Goal: Task Accomplishment & Management: Complete application form

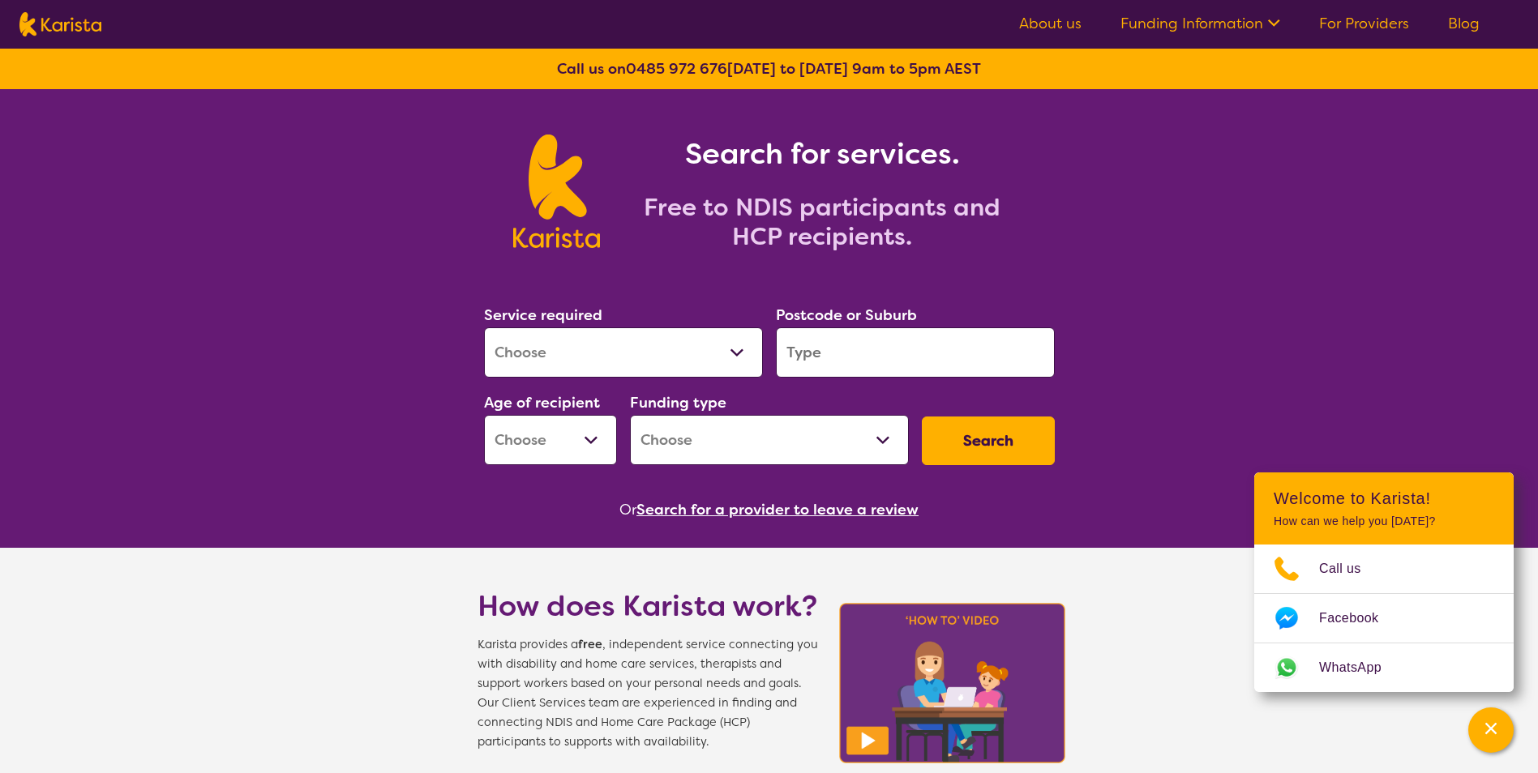
click at [739, 354] on select "Allied Health Assistant Assessment ([MEDICAL_DATA] or [MEDICAL_DATA]) Behaviour…" at bounding box center [623, 353] width 279 height 50
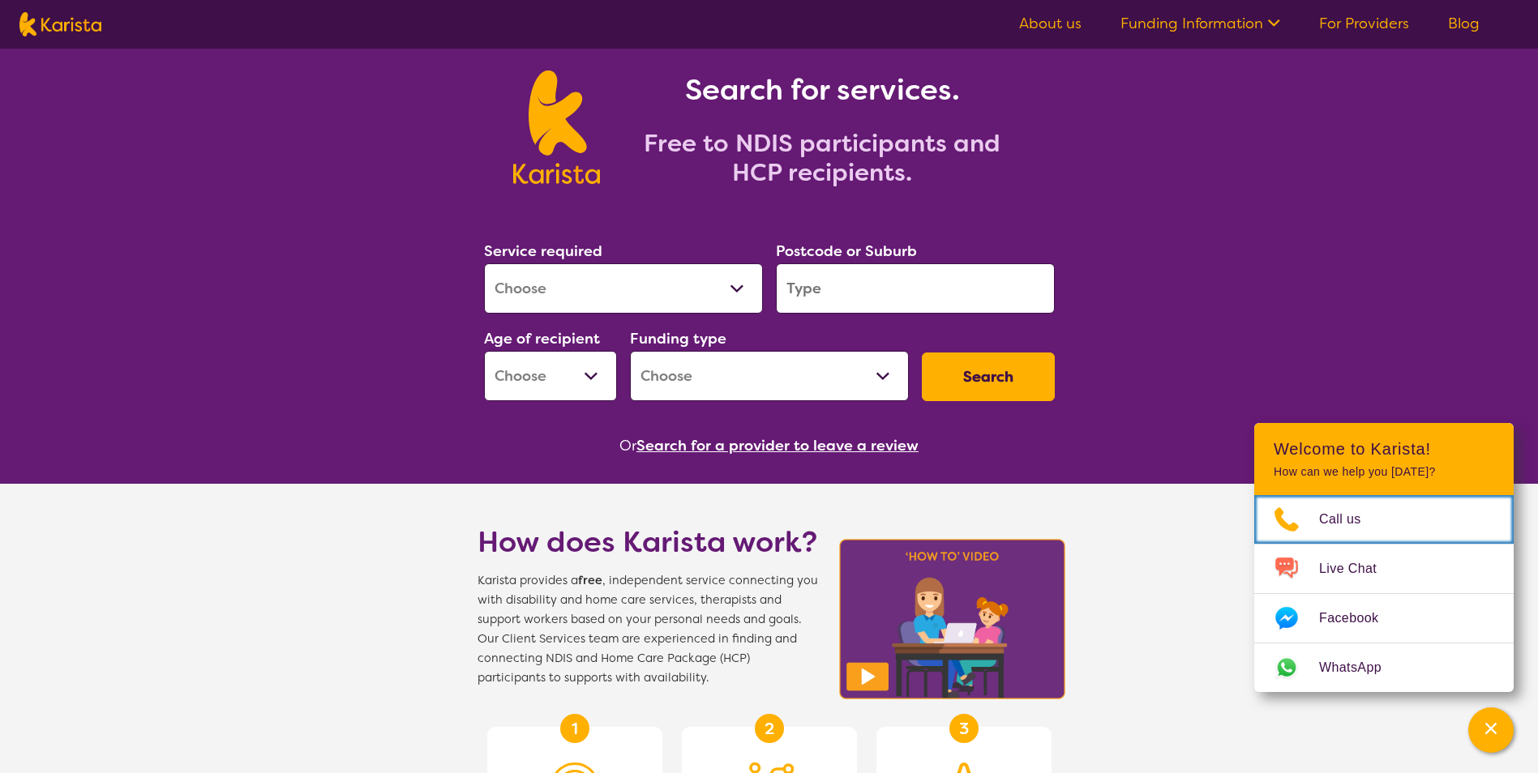
scroll to position [162, 0]
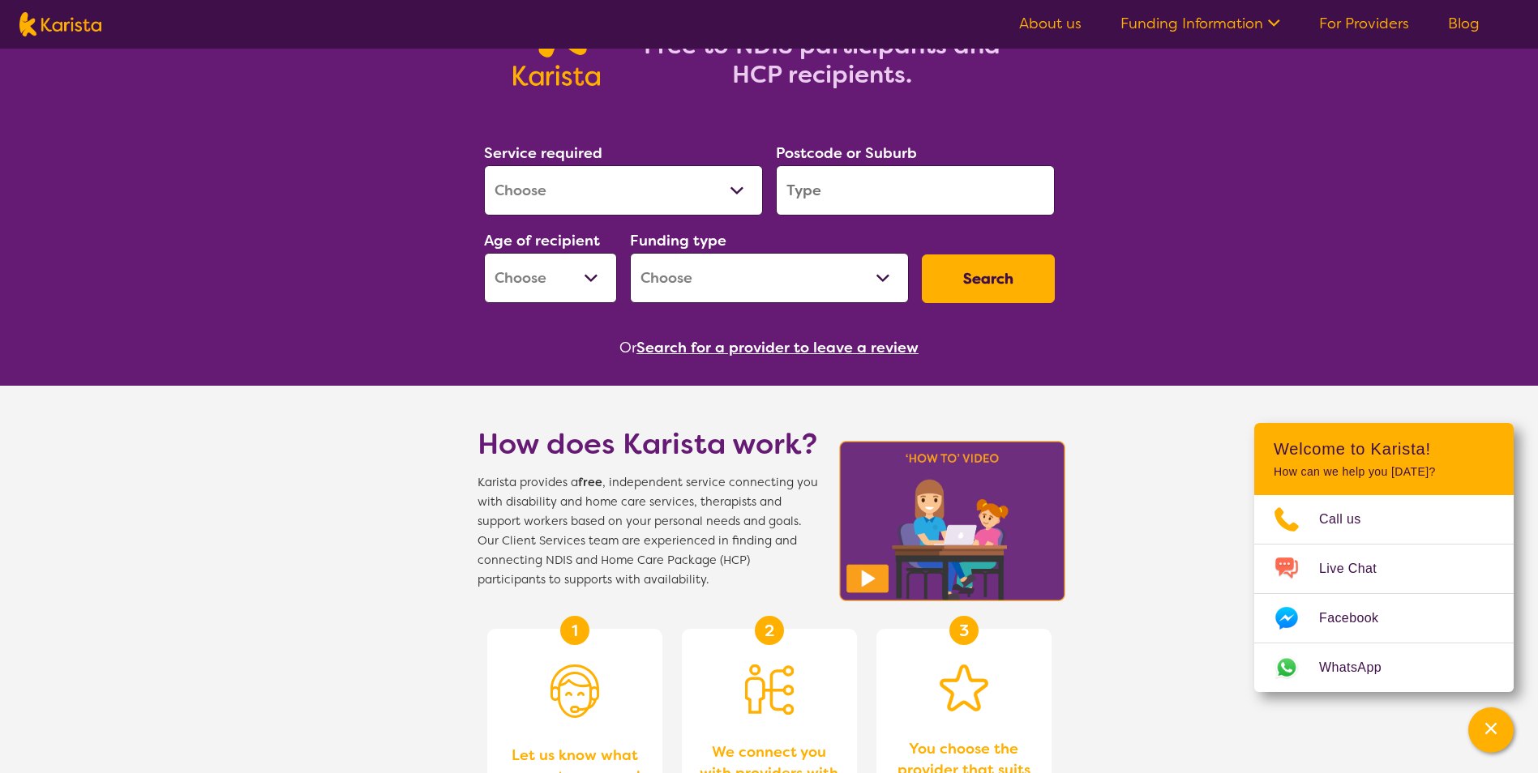
click at [730, 191] on select "Allied Health Assistant Assessment ([MEDICAL_DATA] or [MEDICAL_DATA]) Behaviour…" at bounding box center [623, 190] width 279 height 50
select select "[MEDICAL_DATA]"
click at [484, 165] on select "Allied Health Assistant Assessment ([MEDICAL_DATA] or [MEDICAL_DATA]) Behaviour…" at bounding box center [623, 190] width 279 height 50
click at [987, 190] on input "search" at bounding box center [915, 190] width 279 height 50
click at [803, 195] on input "search" at bounding box center [915, 190] width 279 height 50
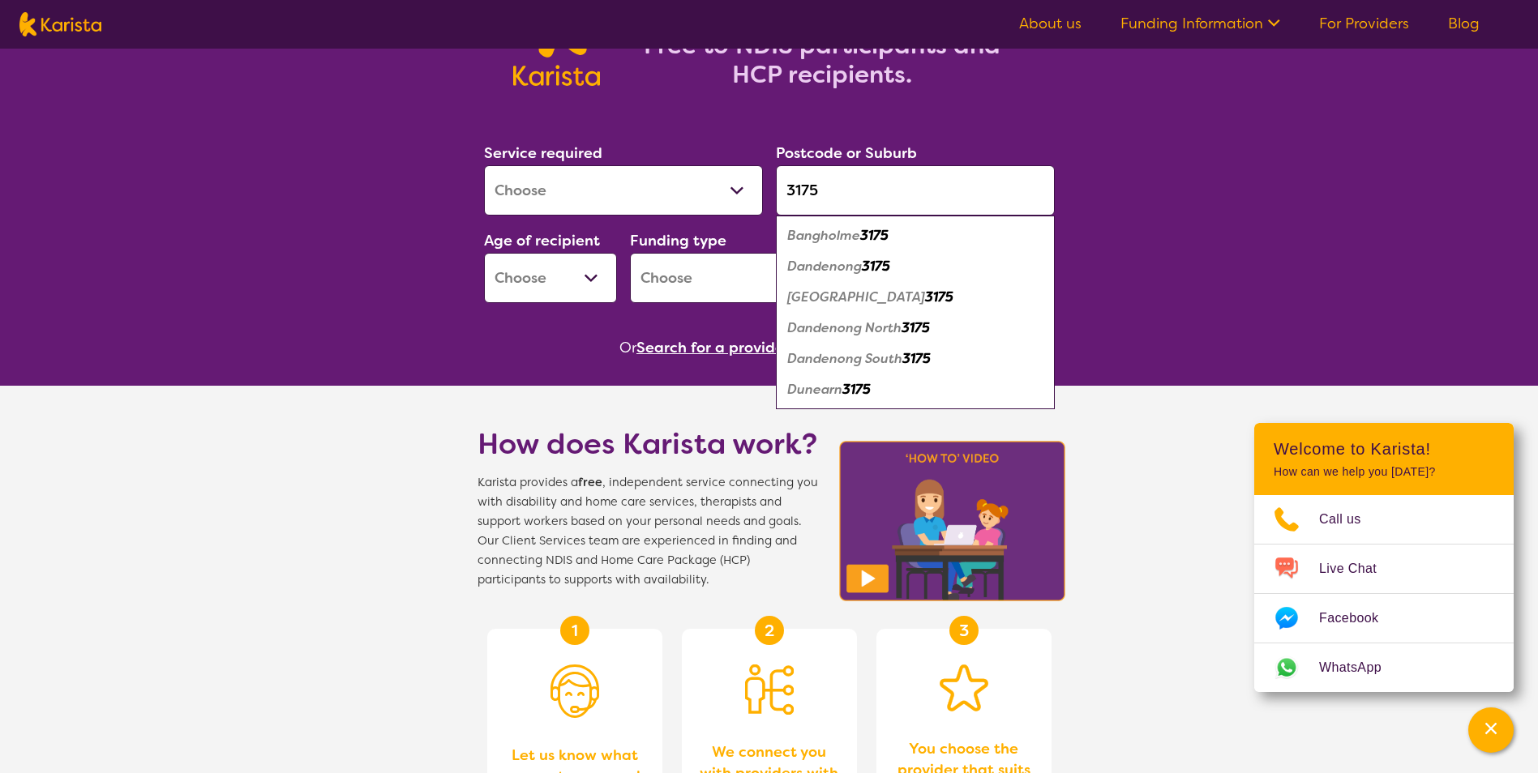
type input "3175"
click at [881, 272] on em "3175" at bounding box center [876, 266] width 28 height 17
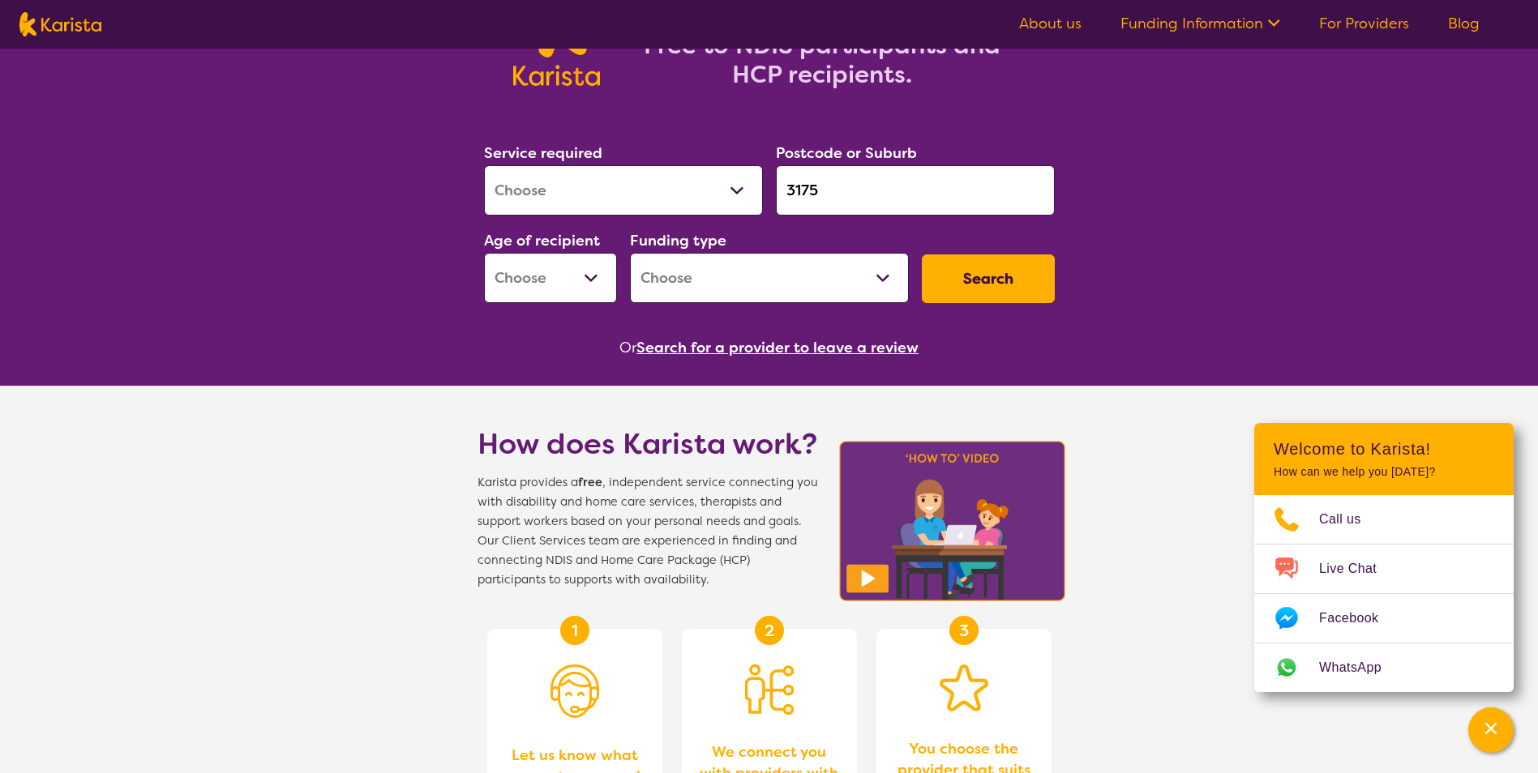
click at [595, 284] on select "Early Childhood - 0 to 9 Child - 10 to 11 Adolescent - 12 to 17 Adult - 18 to 6…" at bounding box center [550, 278] width 133 height 50
select select "AS"
click at [484, 253] on select "Early Childhood - 0 to 9 Child - 10 to 11 Adolescent - 12 to 17 Adult - 18 to 6…" at bounding box center [550, 278] width 133 height 50
click at [883, 280] on select "Home Care Package (HCP) National Disability Insurance Scheme (NDIS) I don't know" at bounding box center [769, 278] width 279 height 50
select select "NDIS"
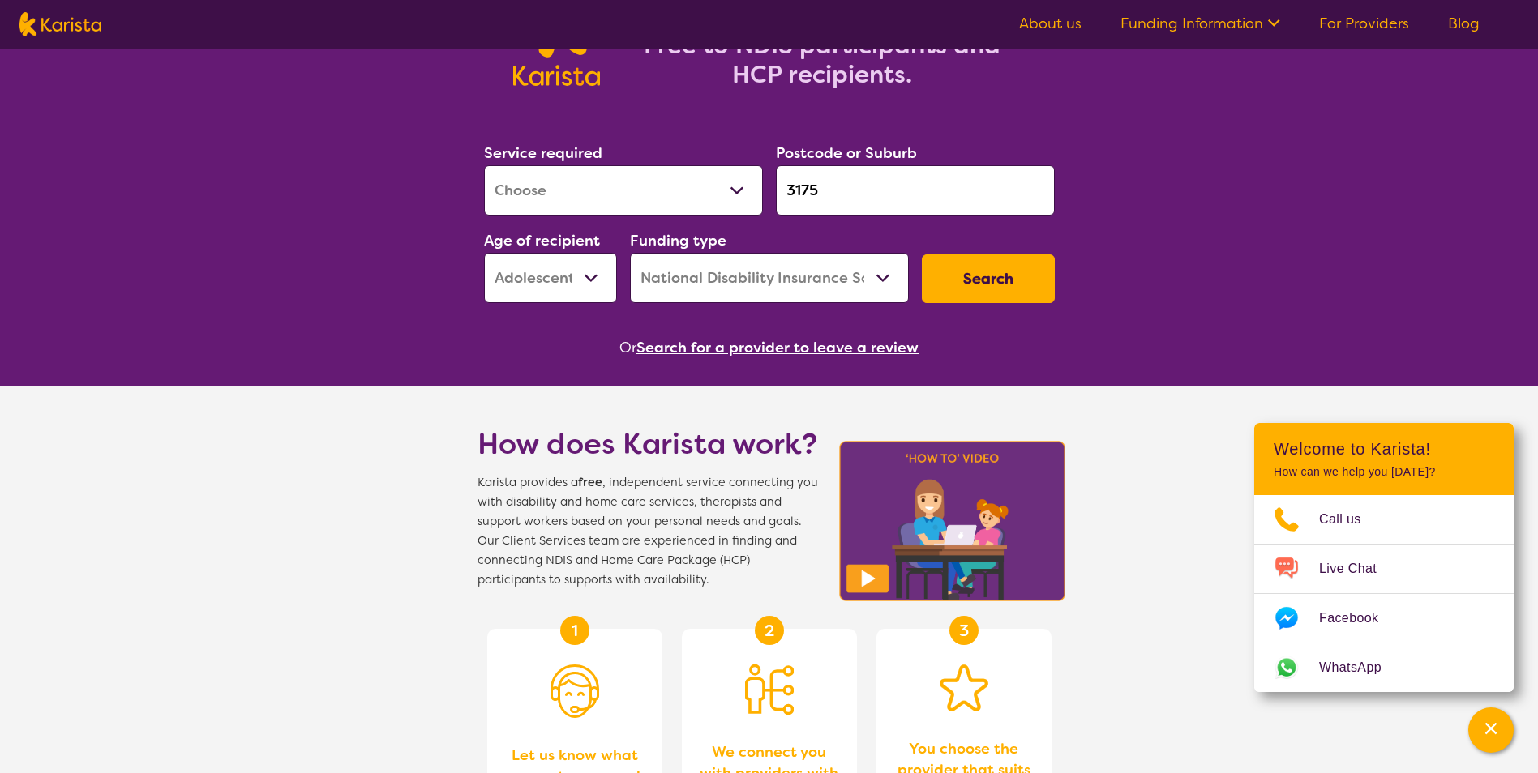
click at [630, 253] on select "Home Care Package (HCP) National Disability Insurance Scheme (NDIS) I don't know" at bounding box center [769, 278] width 279 height 50
click at [965, 291] on button "Search" at bounding box center [988, 279] width 133 height 49
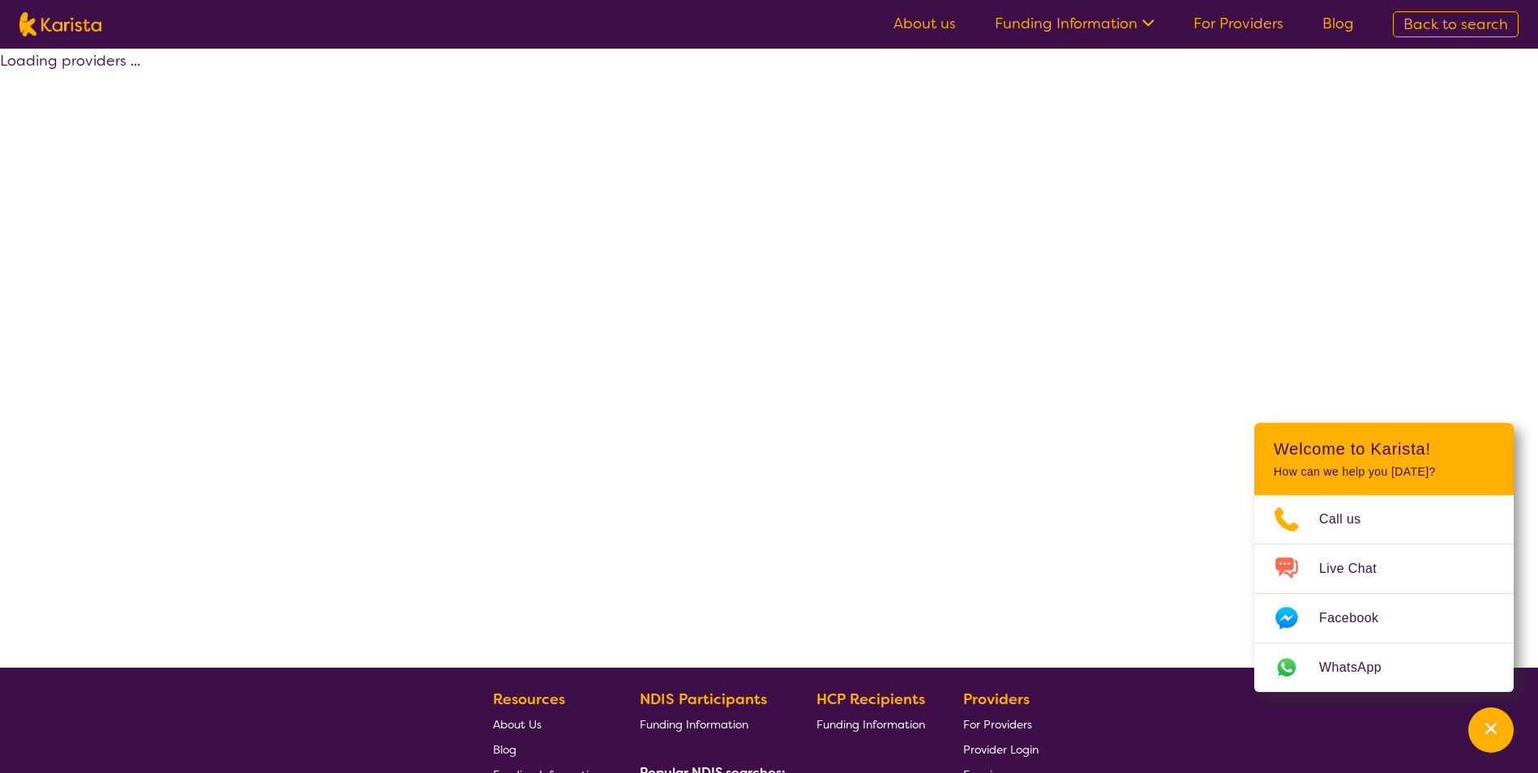
select select "by_score"
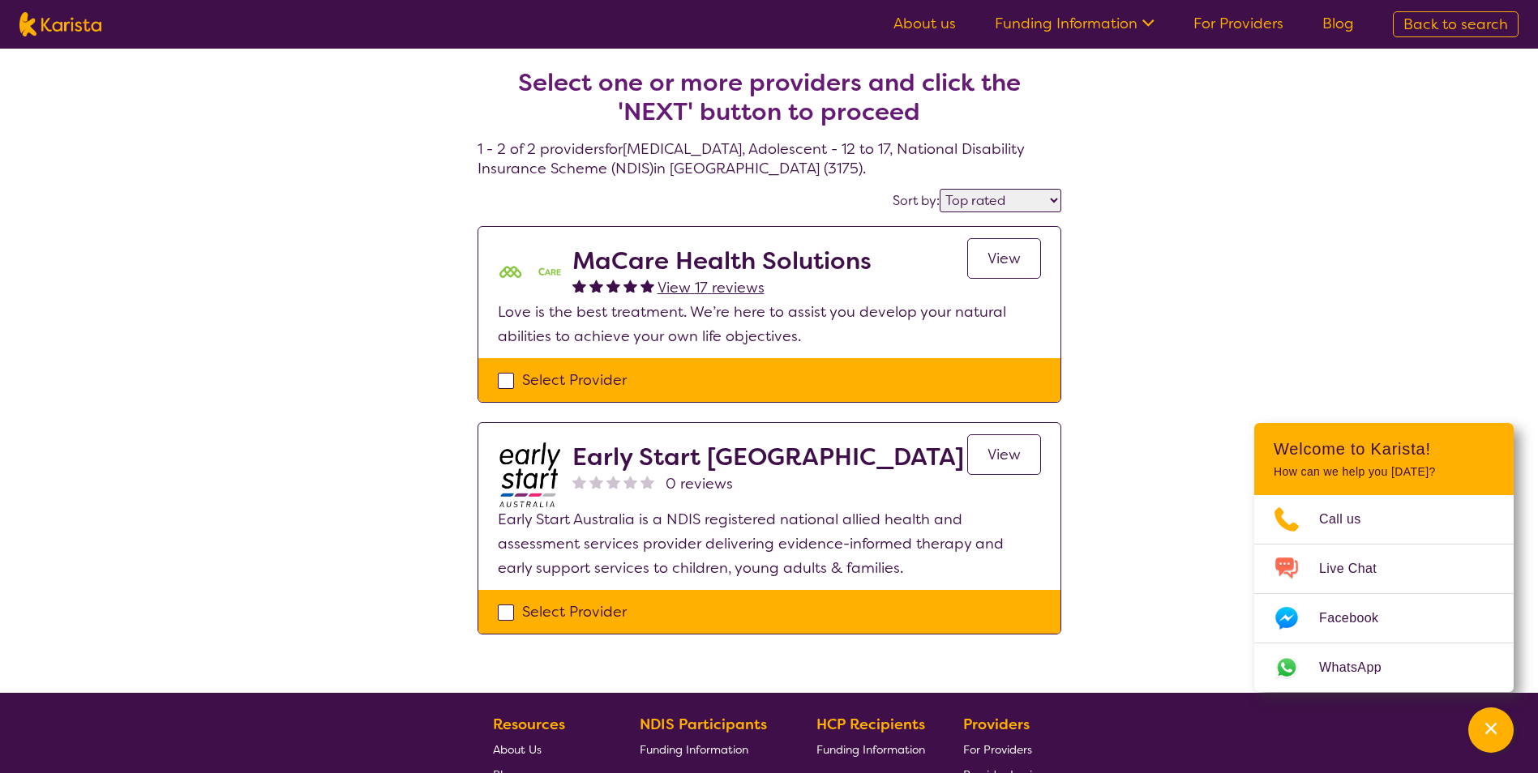
click at [507, 379] on div "Select Provider" at bounding box center [769, 380] width 543 height 24
checkbox input "true"
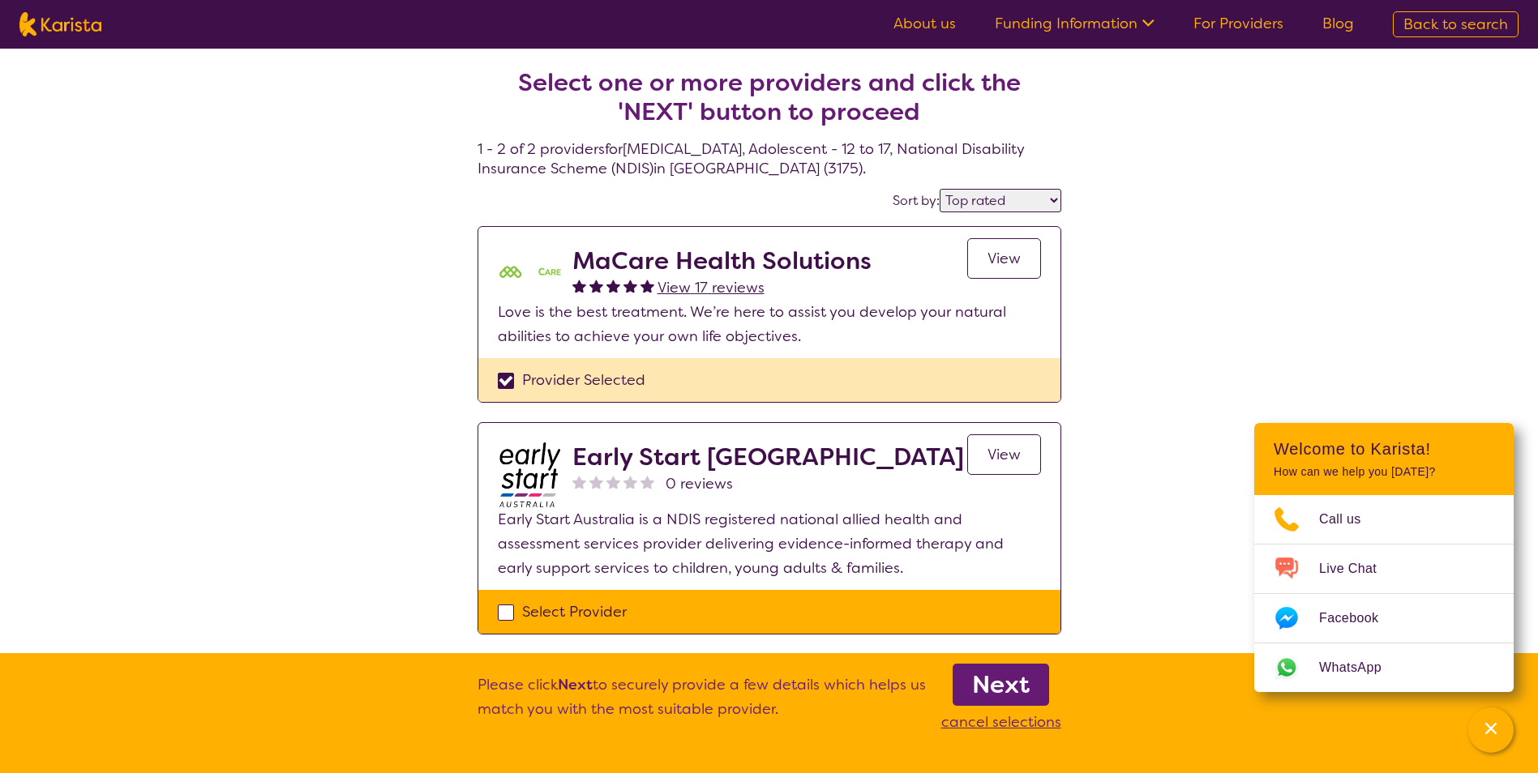
click at [508, 615] on div "Select Provider" at bounding box center [769, 612] width 543 height 24
checkbox input "true"
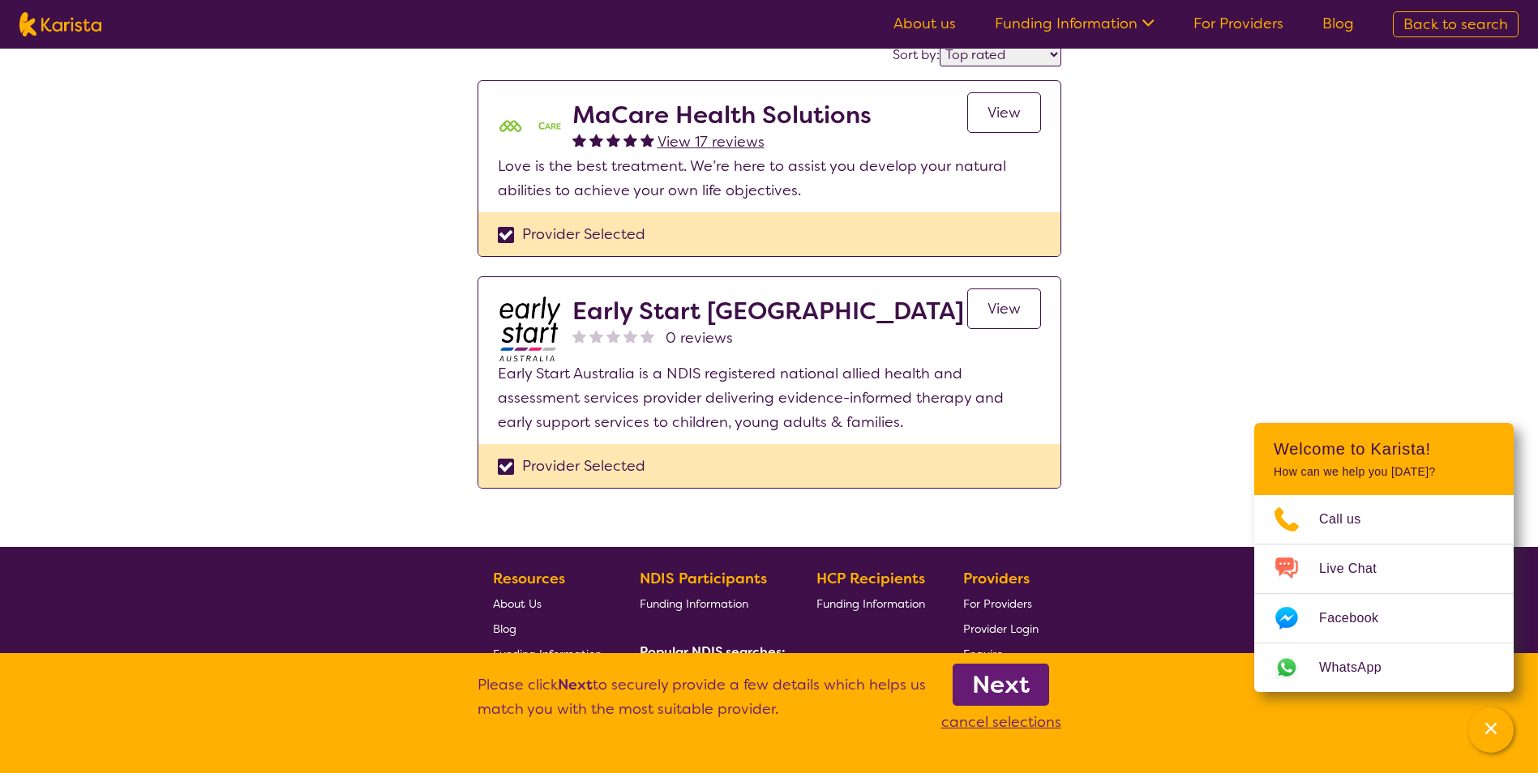
scroll to position [162, 0]
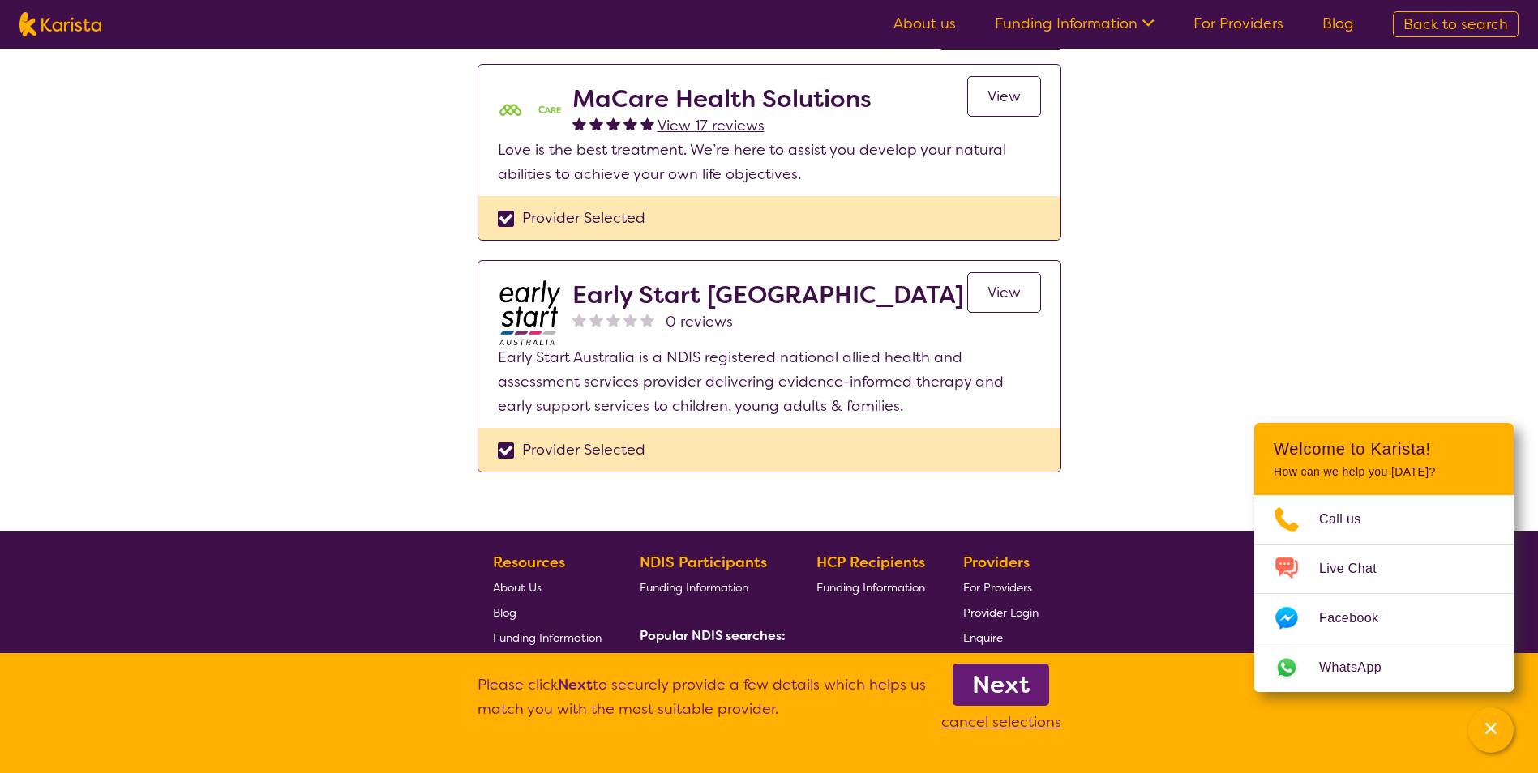
click at [1000, 688] on b "Next" at bounding box center [1001, 685] width 58 height 32
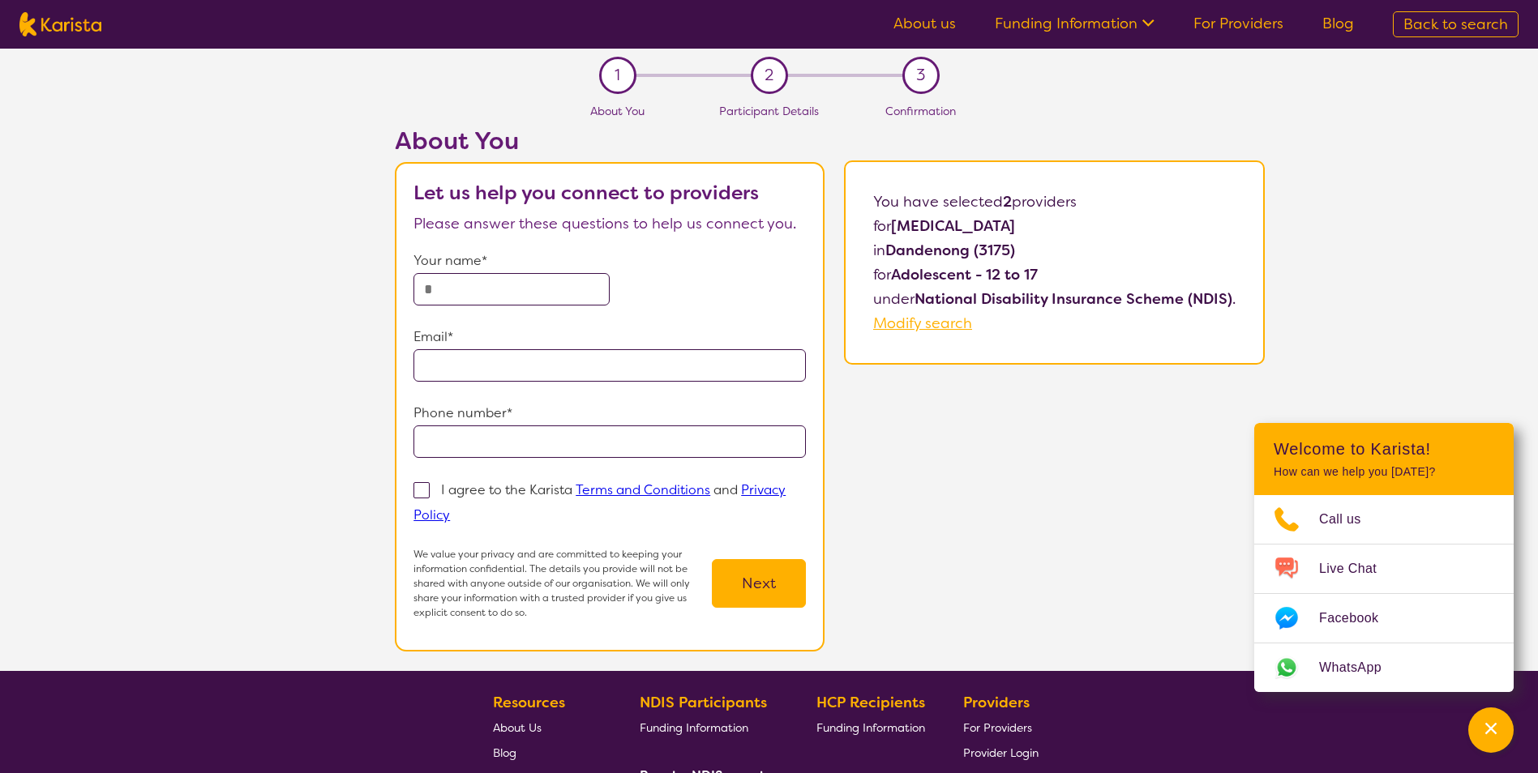
click at [473, 296] on input "text" at bounding box center [511, 289] width 196 height 32
type input "*********"
click at [437, 362] on input "email" at bounding box center [609, 365] width 392 height 32
type input "**********"
click at [469, 441] on input "tel" at bounding box center [609, 442] width 392 height 32
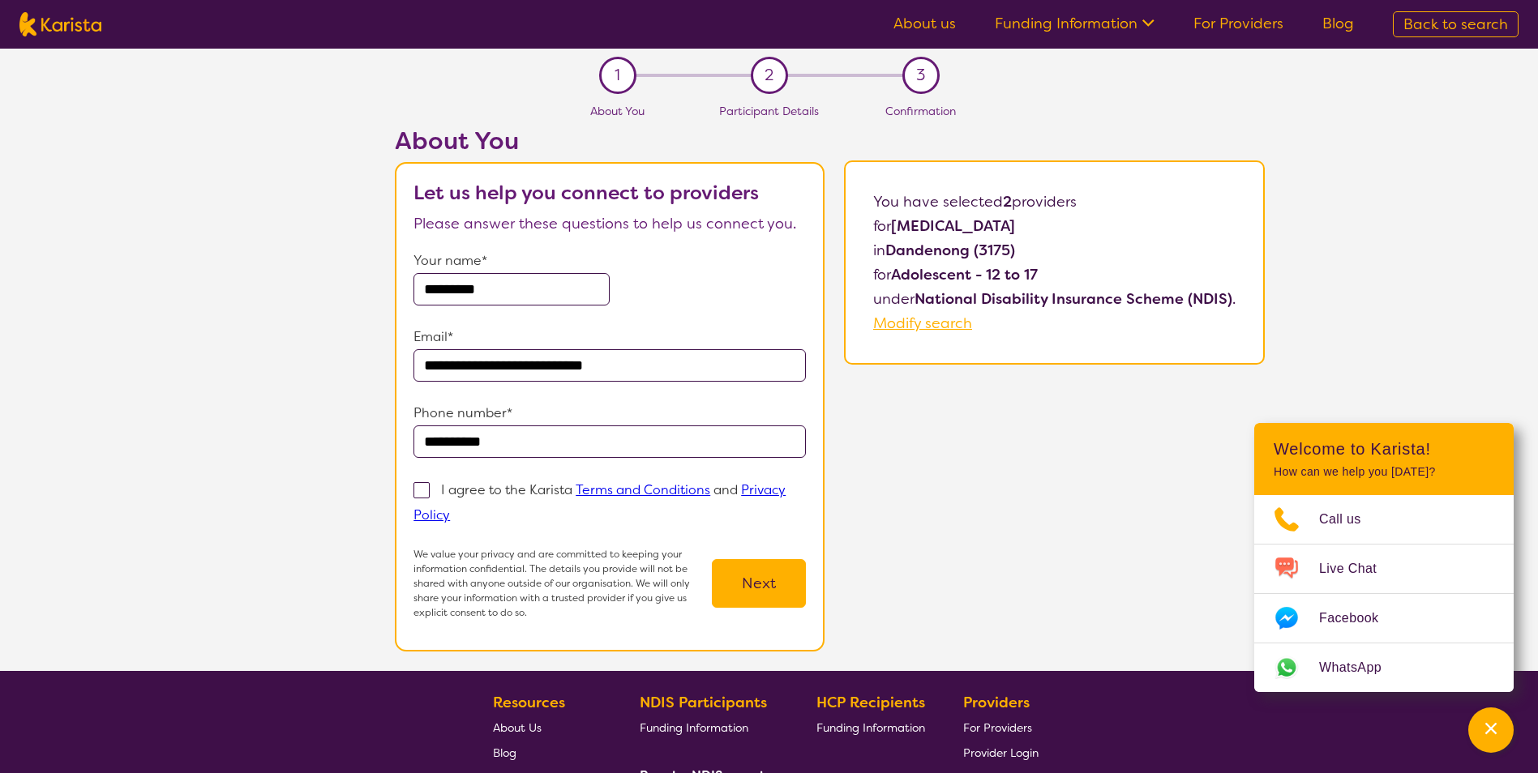
type input "**********"
click at [414, 482] on span at bounding box center [421, 490] width 16 height 16
click at [450, 509] on input "I agree to the Karista Terms and Conditions and Privacy Policy" at bounding box center [455, 514] width 11 height 11
checkbox input "true"
click at [735, 576] on button "Next" at bounding box center [759, 583] width 94 height 49
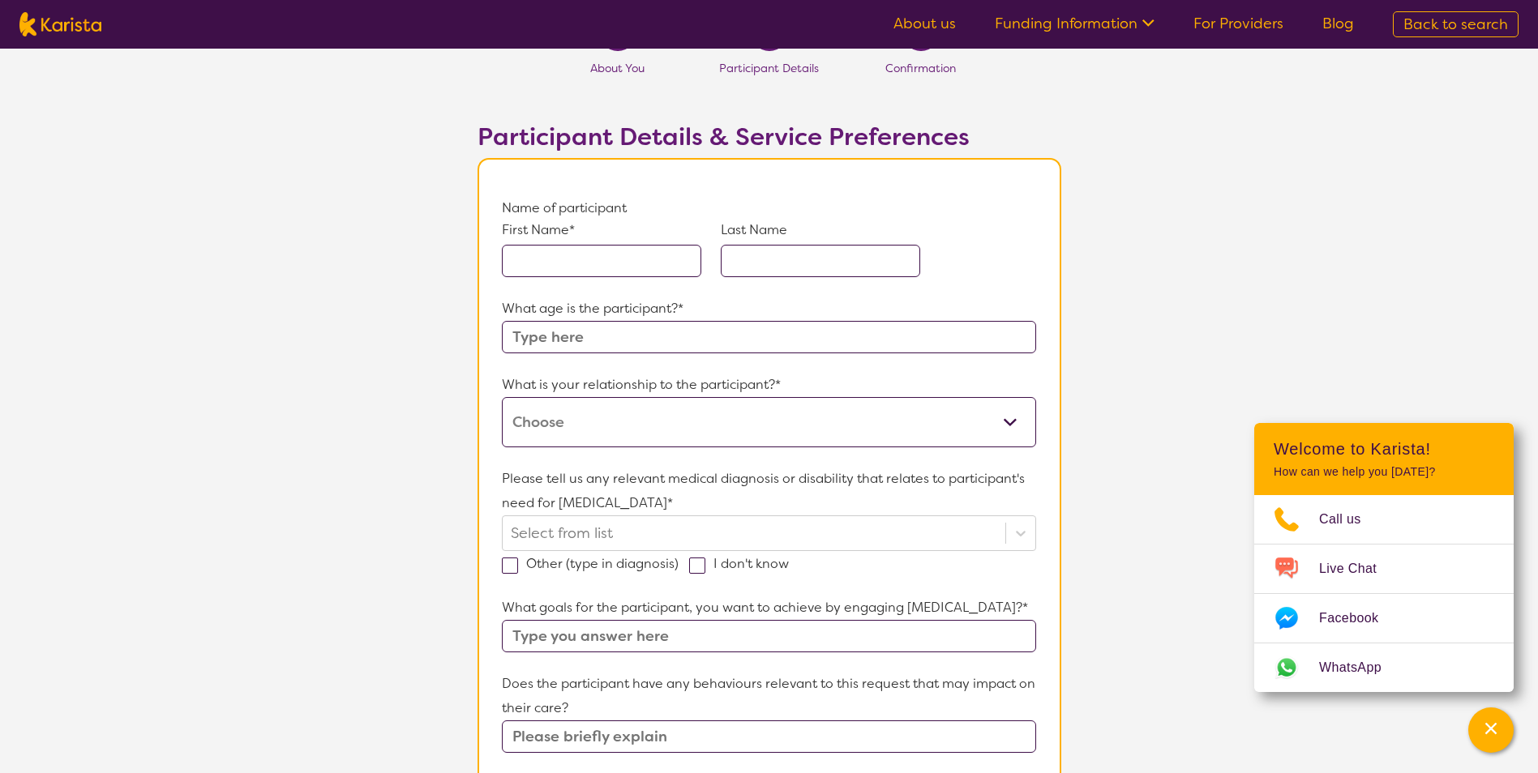
scroll to position [162, 0]
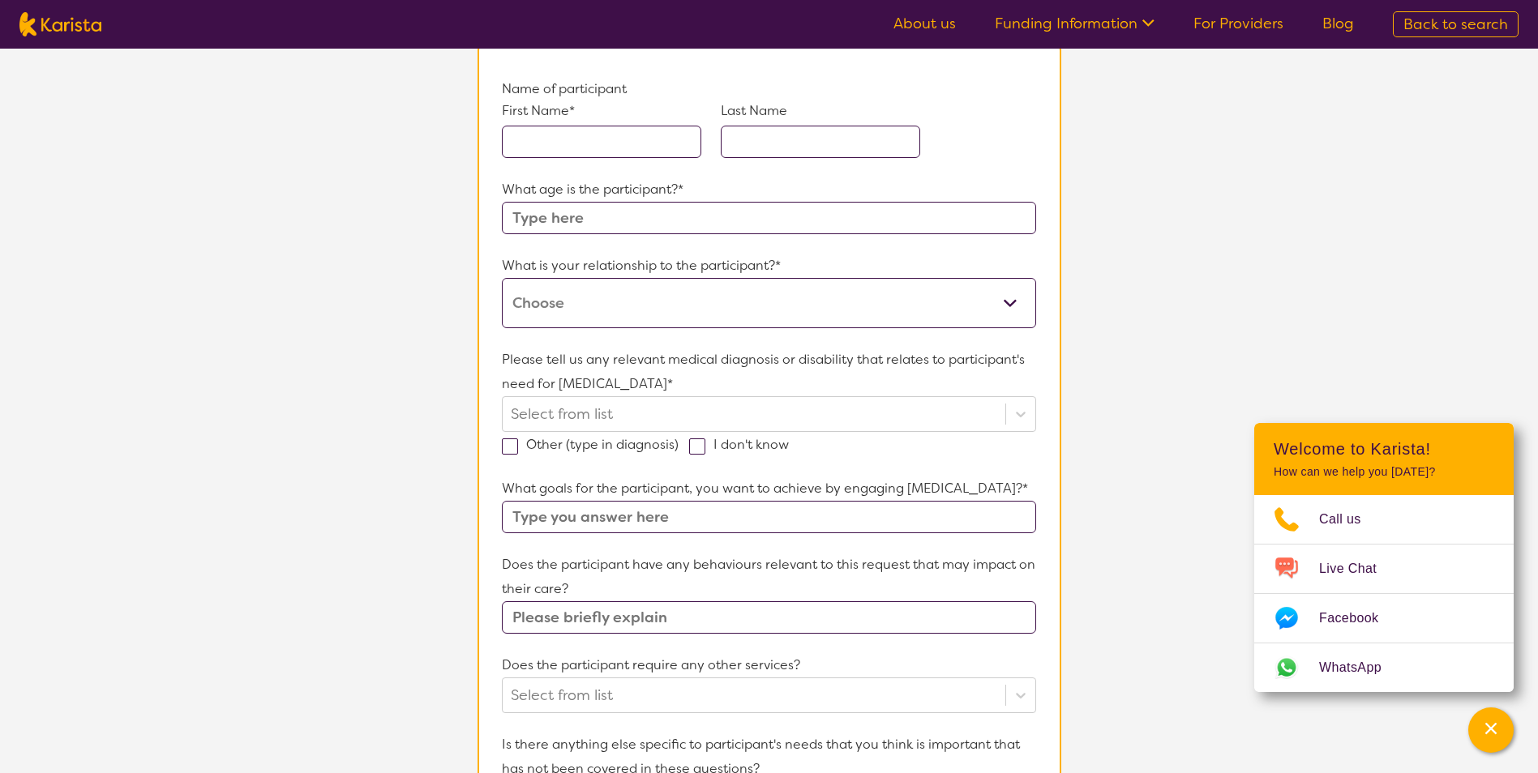
click at [546, 143] on input "text" at bounding box center [601, 142] width 199 height 32
paste input "[PERSON_NAME]"
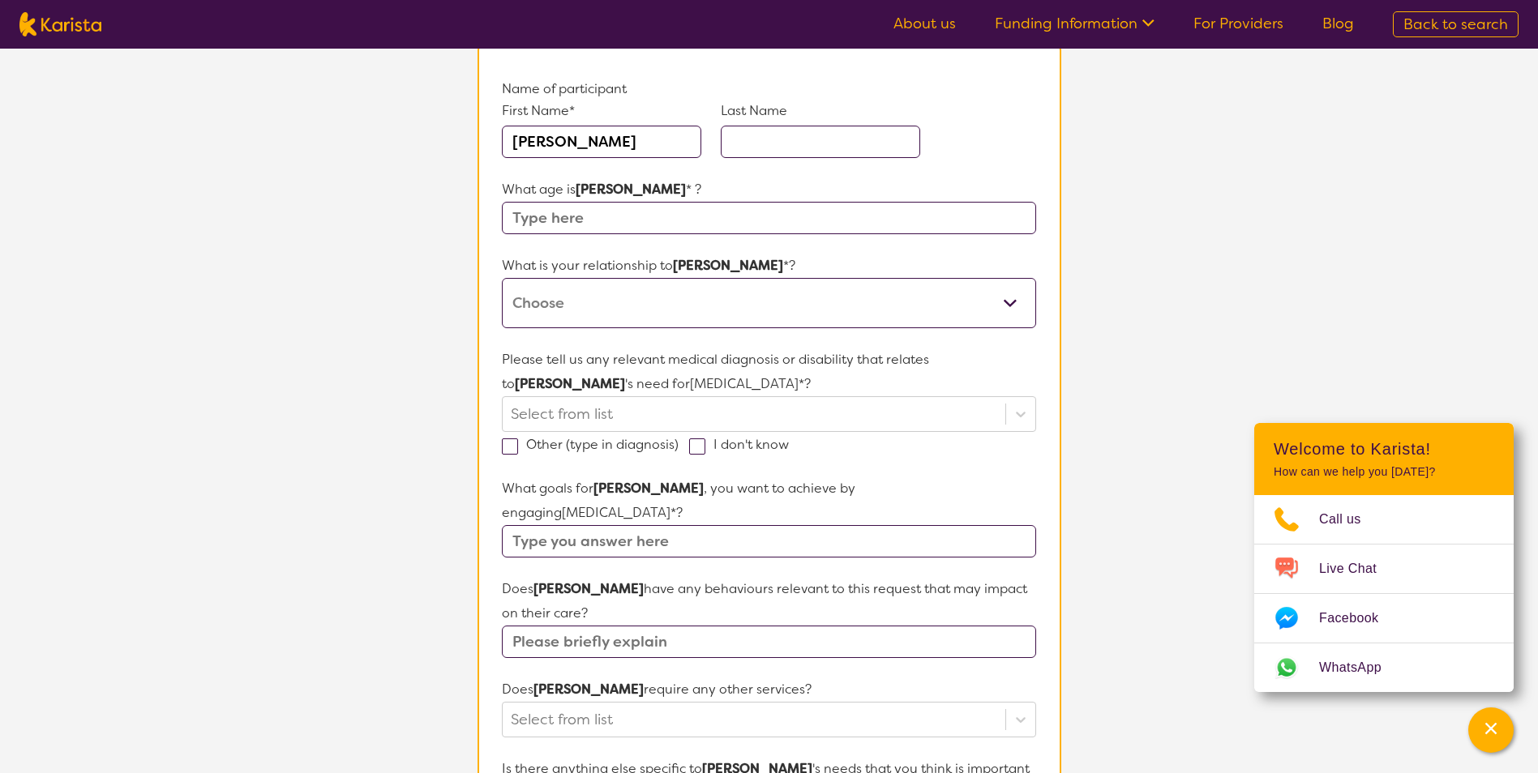
drag, startPoint x: 559, startPoint y: 139, endPoint x: 614, endPoint y: 130, distance: 56.0
click at [614, 130] on input "[PERSON_NAME]" at bounding box center [601, 142] width 199 height 32
type input "Imran"
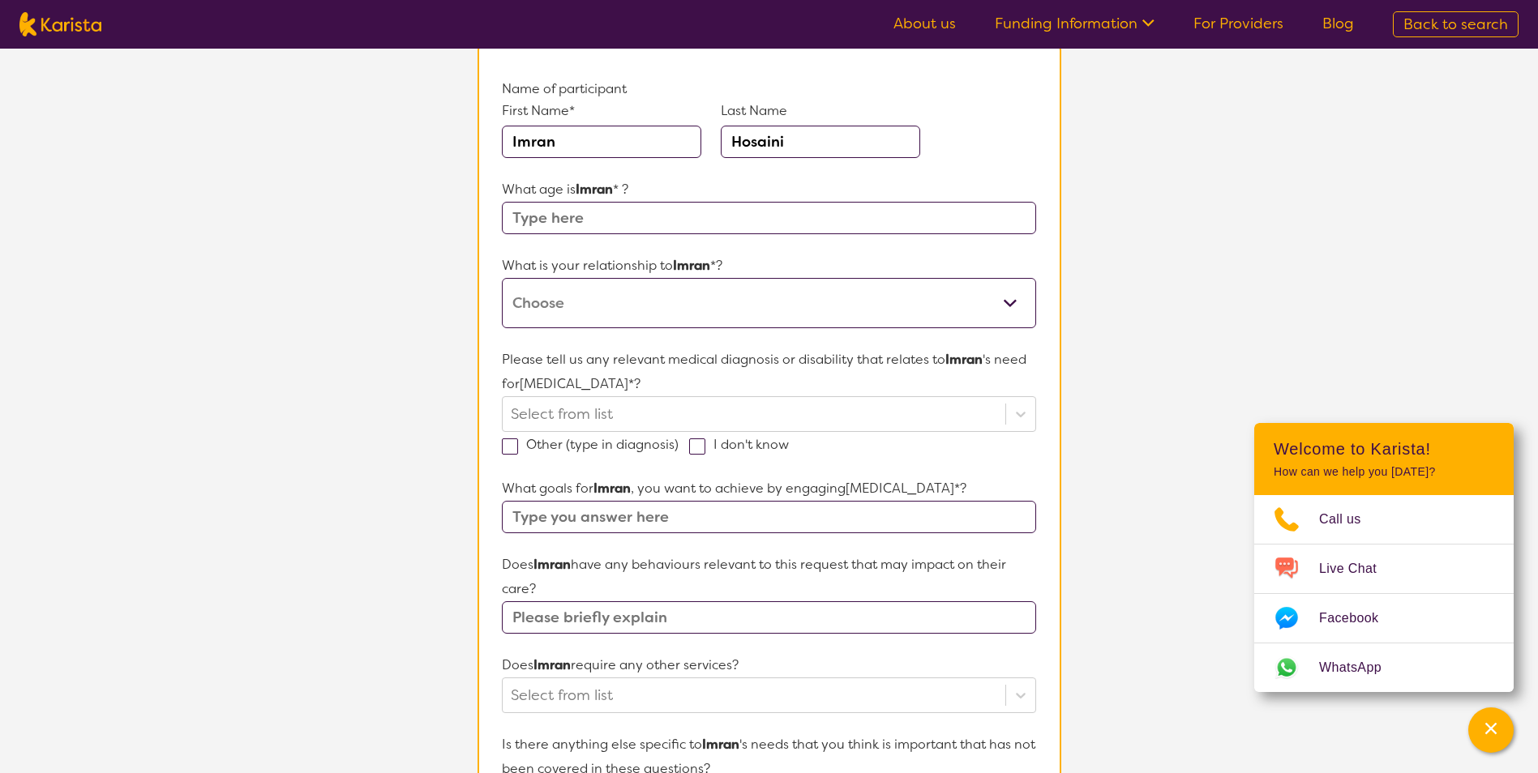
type input "Hosaini"
click at [715, 225] on input "text" at bounding box center [768, 218] width 533 height 32
type input "10"
click at [1006, 301] on select "This request is for myself I am their parent I am their child I am their spouse…" at bounding box center [768, 303] width 533 height 50
select select "I am their Support Coordinator"
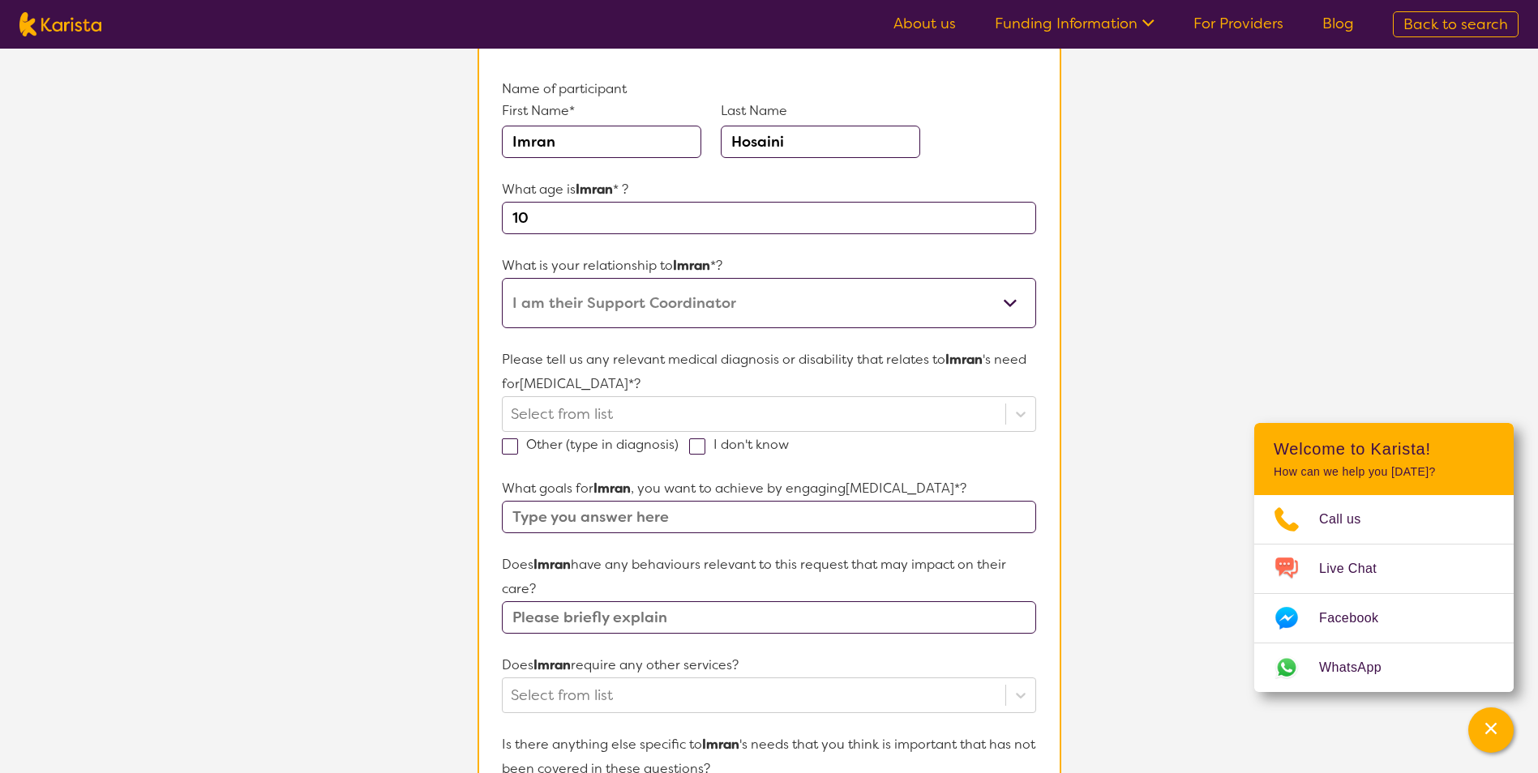
click at [502, 278] on select "This request is for myself I am their parent I am their child I am their spouse…" at bounding box center [768, 303] width 533 height 50
click at [1012, 415] on icon at bounding box center [1020, 414] width 16 height 16
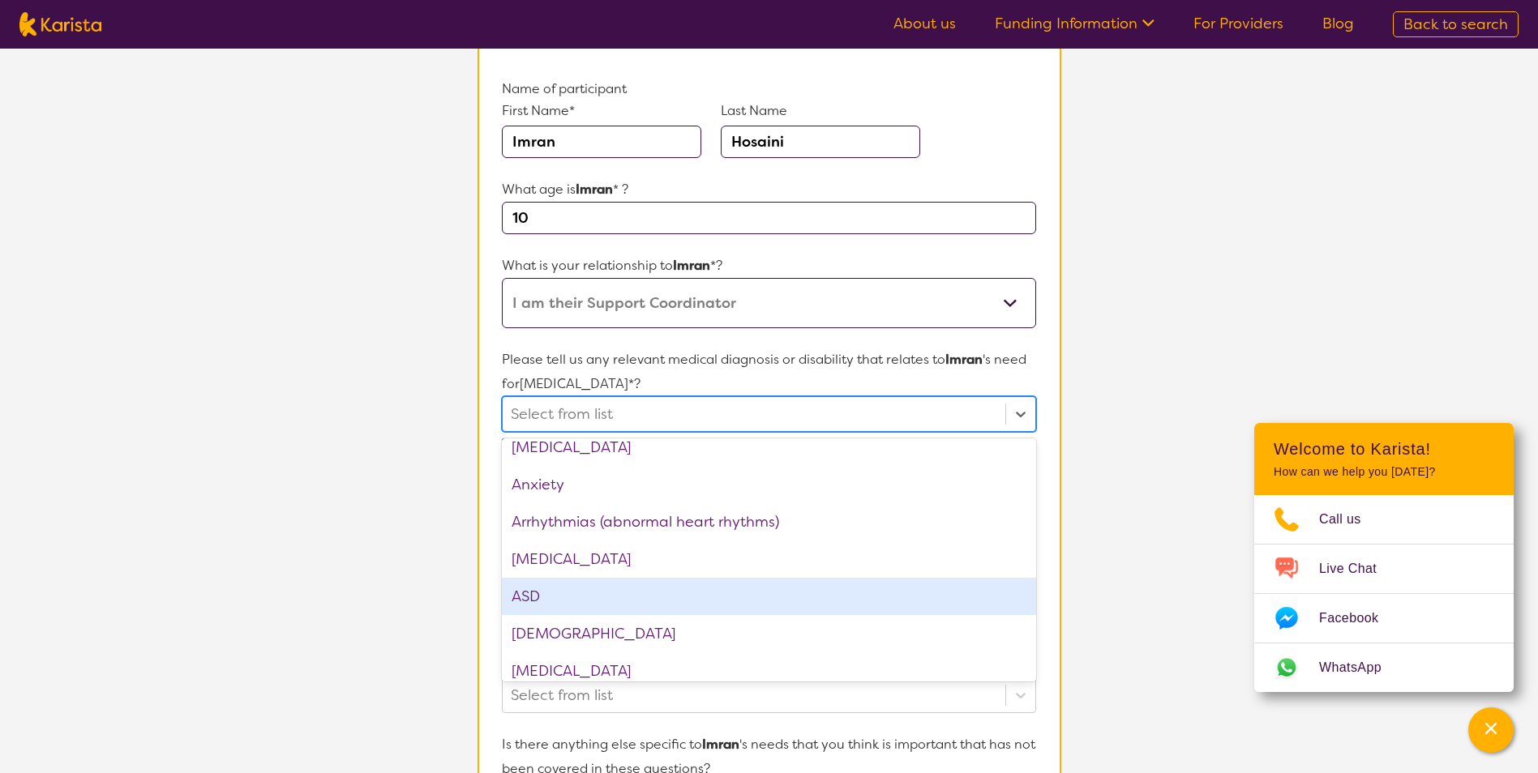
click at [761, 584] on div "ASD" at bounding box center [768, 596] width 533 height 37
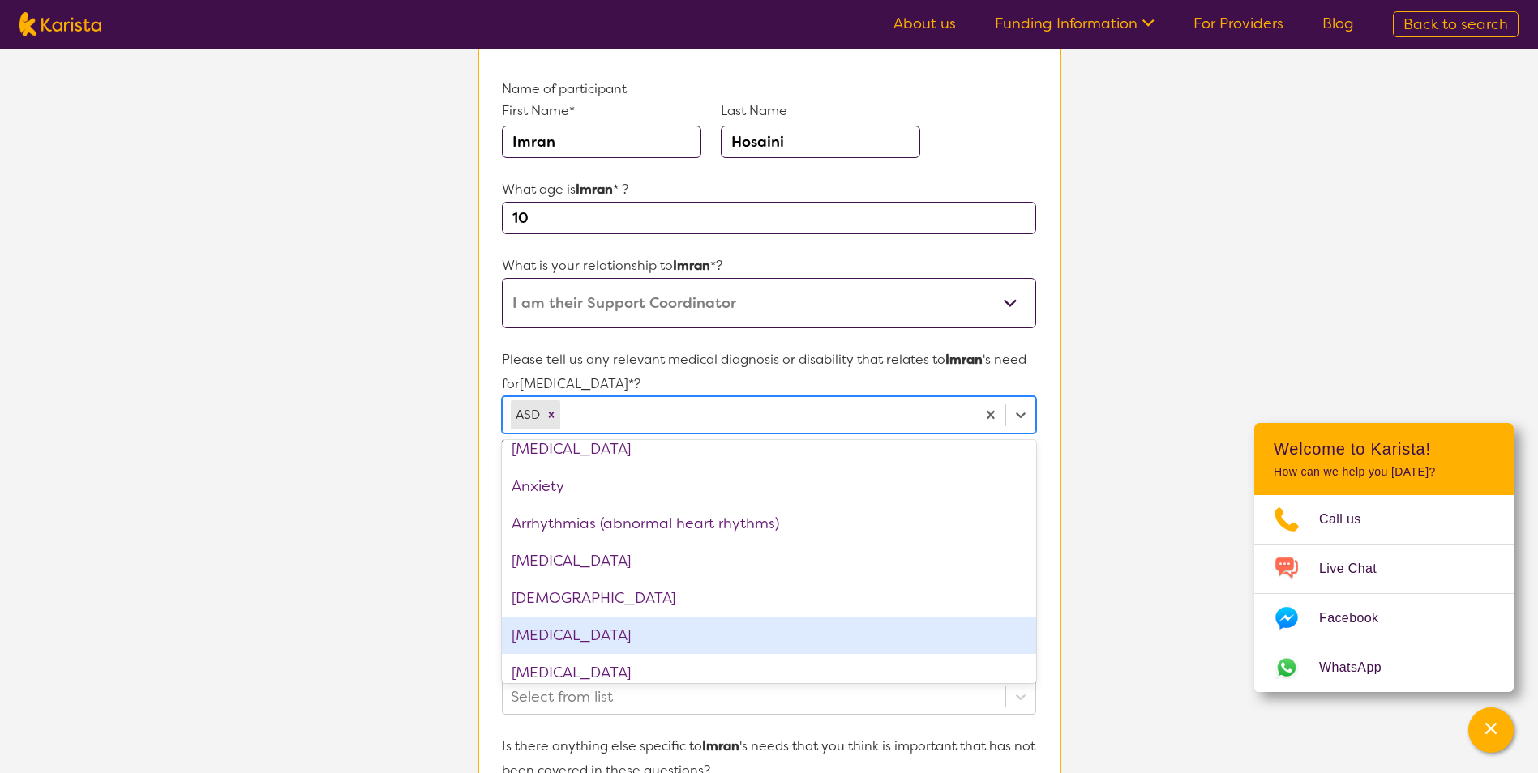
click at [803, 628] on div "[MEDICAL_DATA]" at bounding box center [768, 635] width 533 height 37
click at [1068, 505] on section "Participant Details & Service Preferences Name of participant First Name* [PERS…" at bounding box center [769, 628] width 623 height 1328
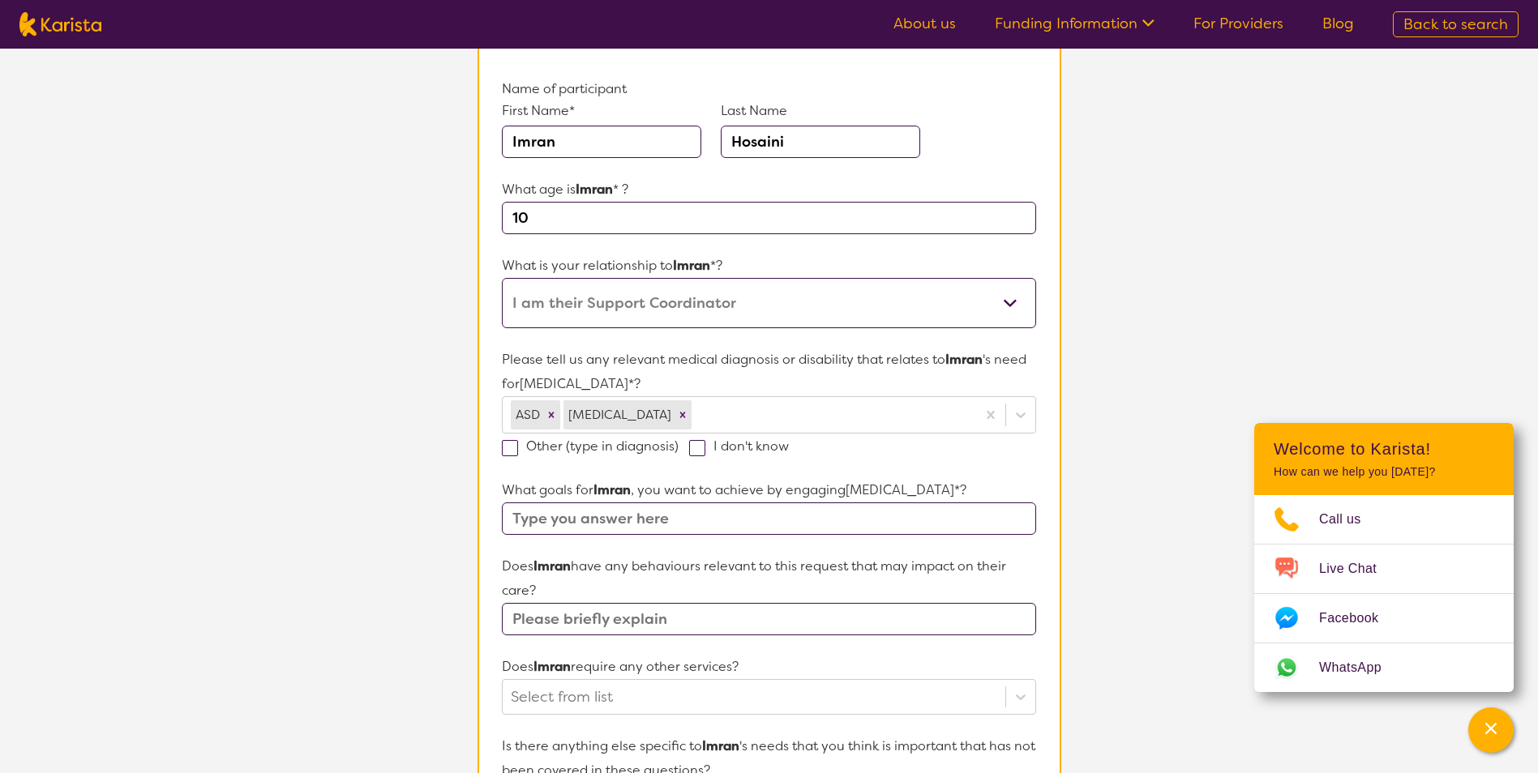
click at [697, 449] on span at bounding box center [697, 448] width 16 height 16
click at [789, 449] on input "I don't know" at bounding box center [794, 445] width 11 height 11
checkbox input "true"
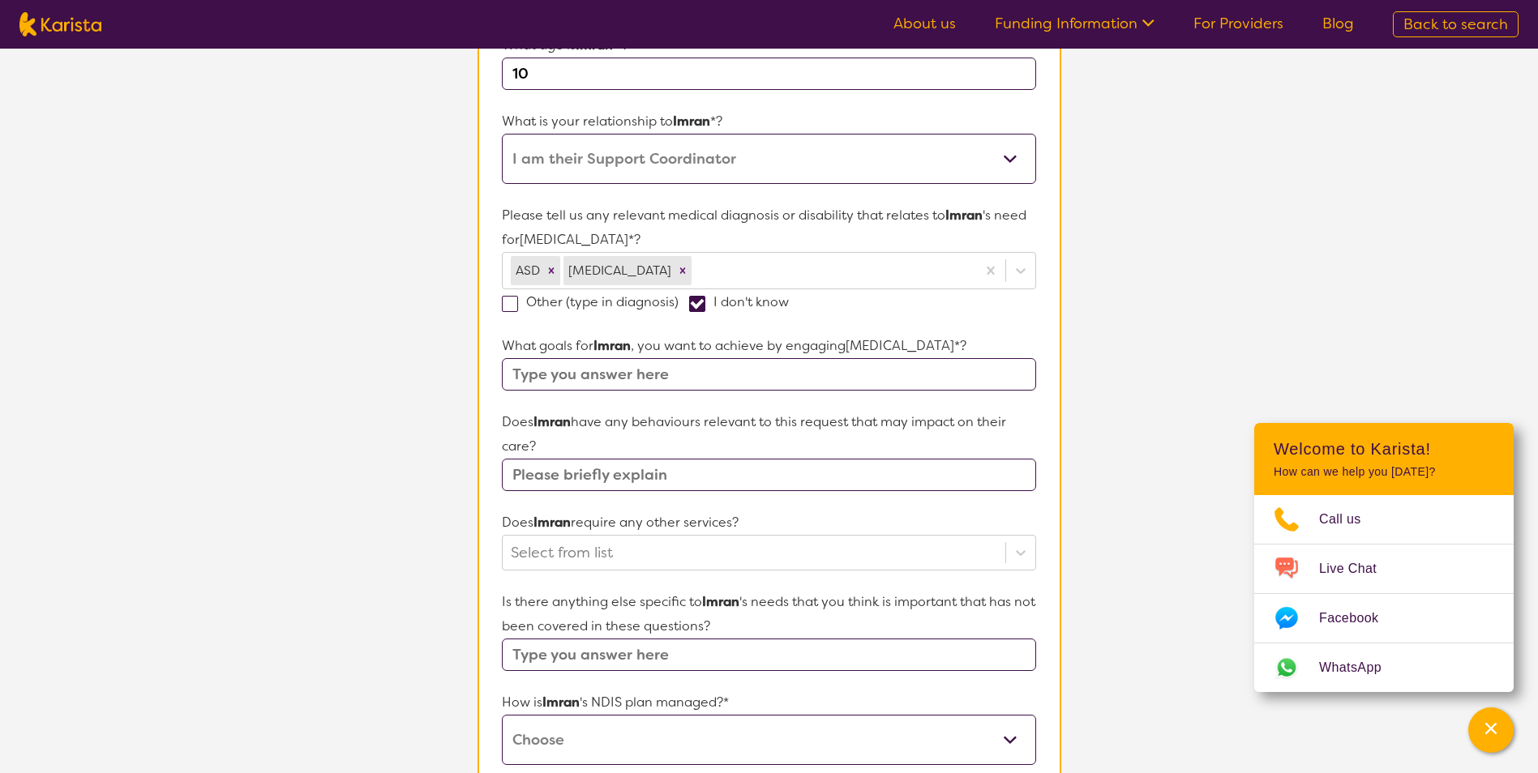
scroll to position [324, 0]
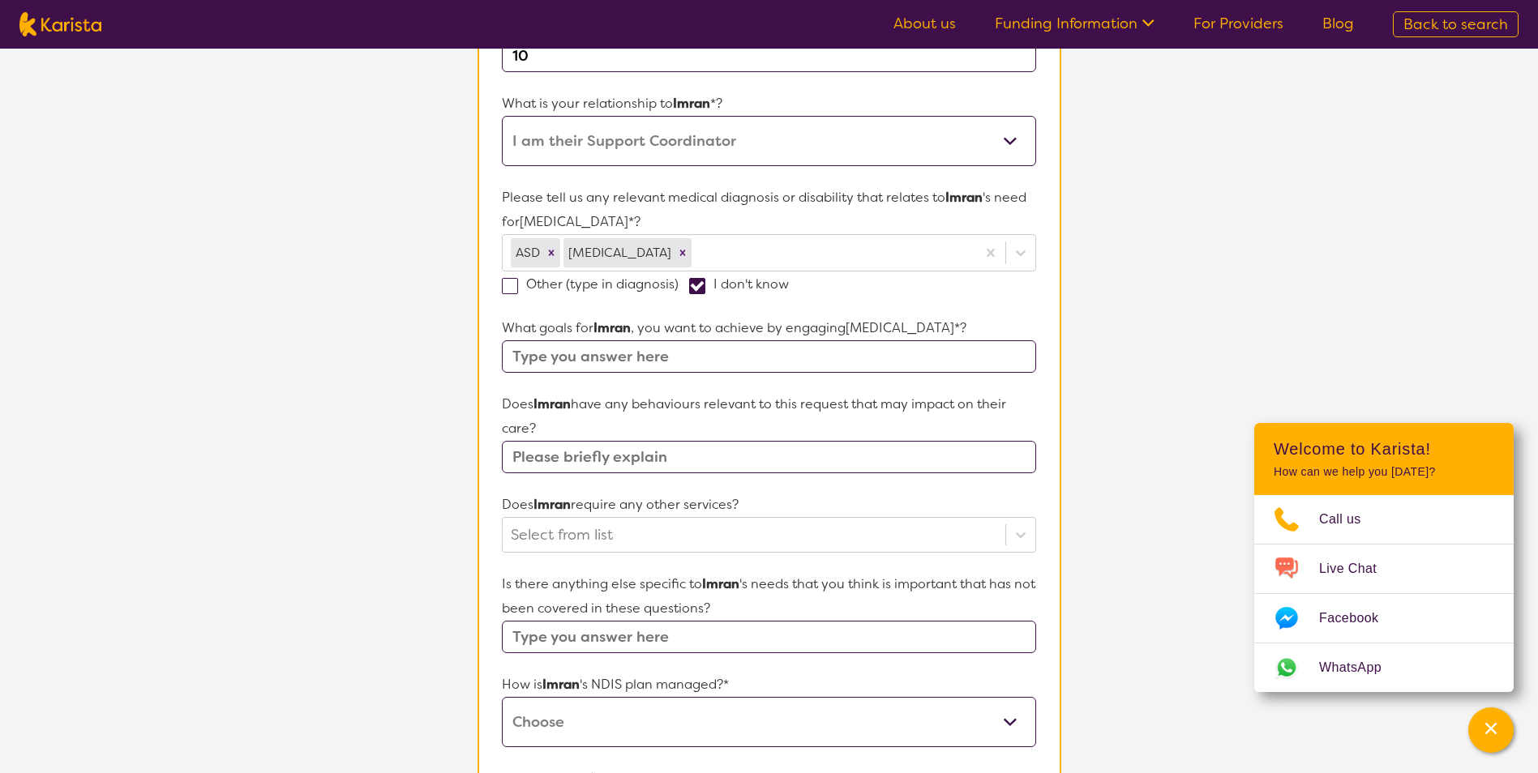
click at [774, 360] on input "text" at bounding box center [768, 356] width 533 height 32
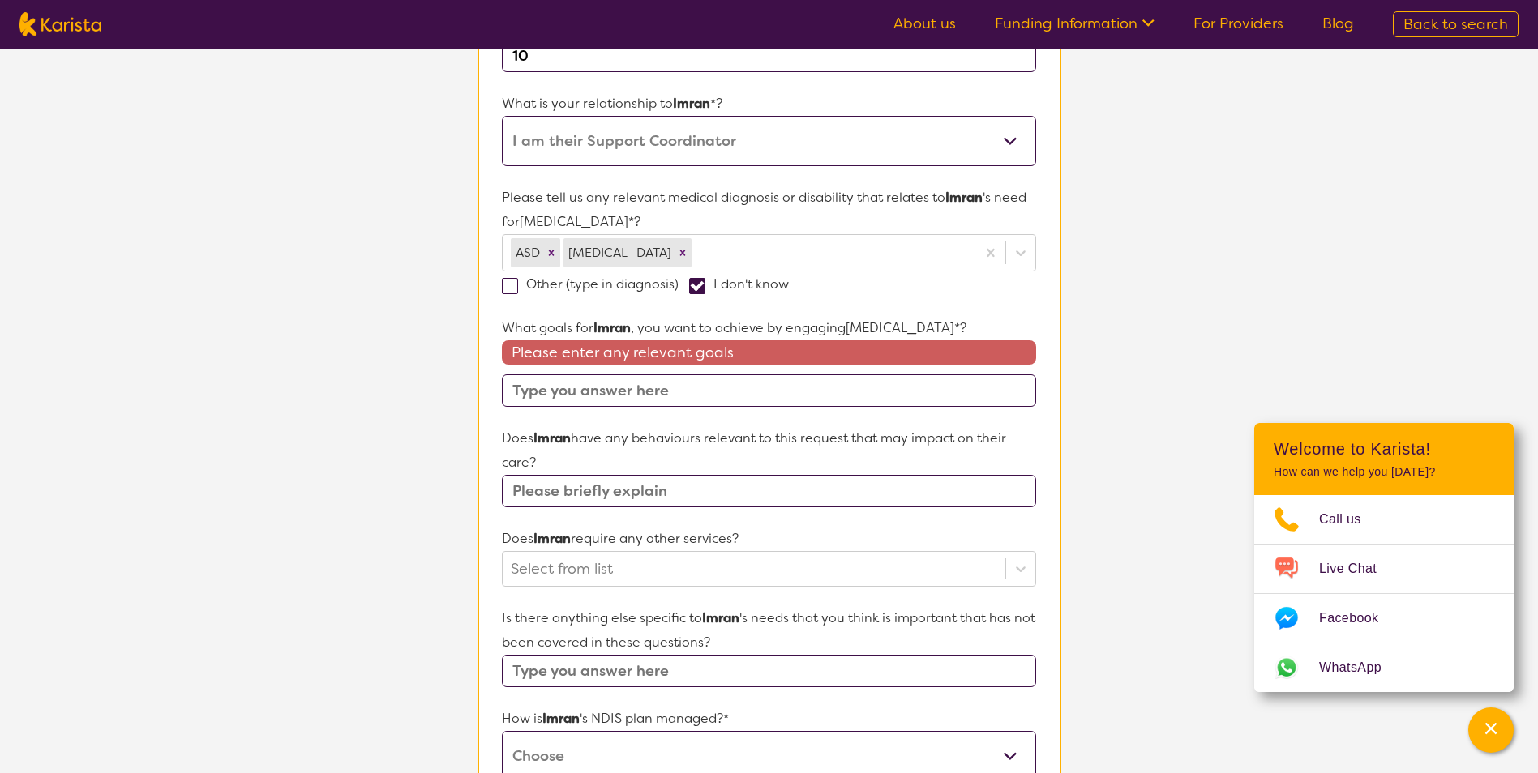
click at [584, 396] on input "text" at bounding box center [768, 391] width 533 height 32
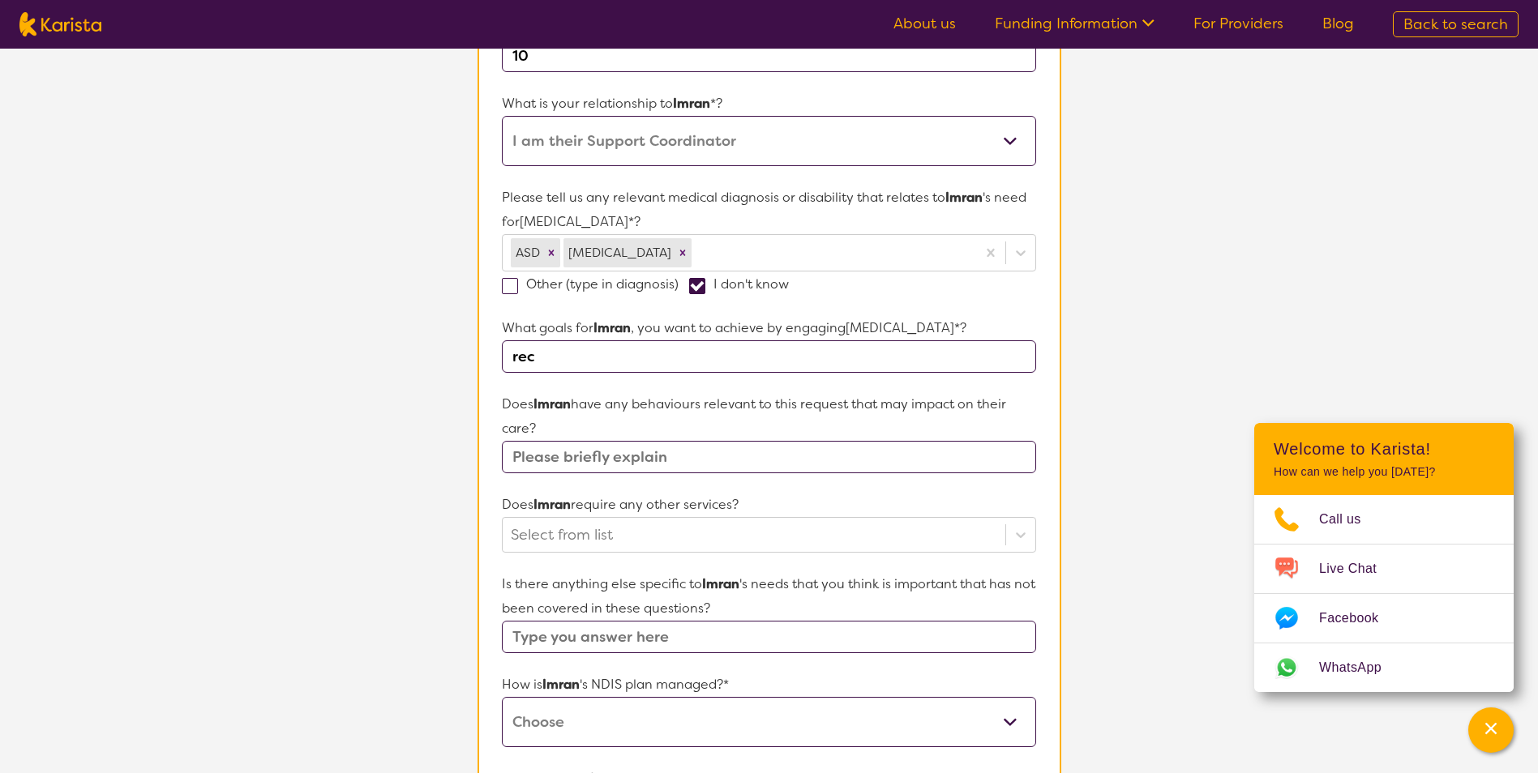
drag, startPoint x: 551, startPoint y: 358, endPoint x: 507, endPoint y: 358, distance: 44.6
click at [507, 358] on input "rec" at bounding box center [768, 356] width 533 height 32
type input "communication"
click at [667, 463] on input "text" at bounding box center [768, 457] width 533 height 32
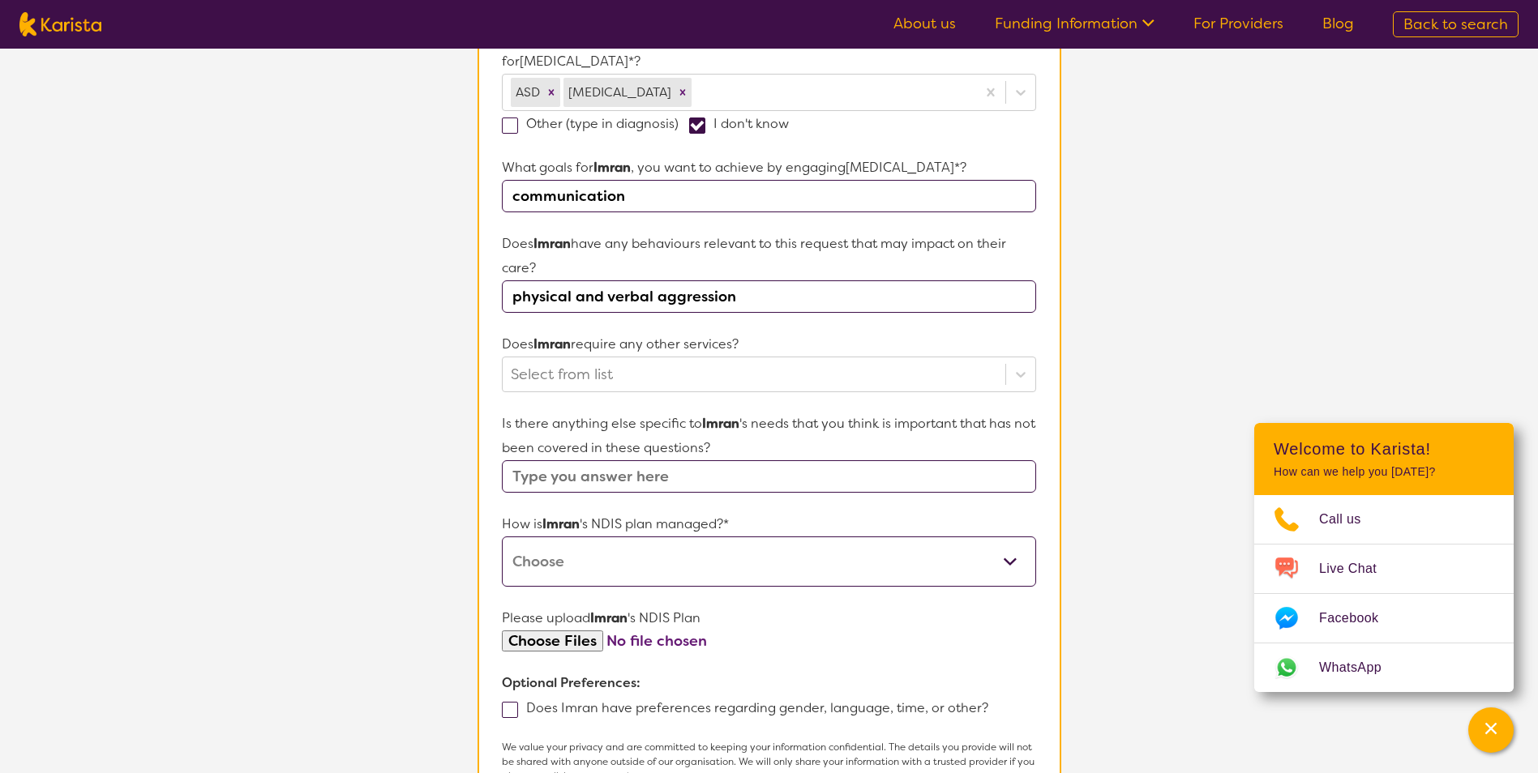
scroll to position [486, 0]
type input "physical and verbal aggression"
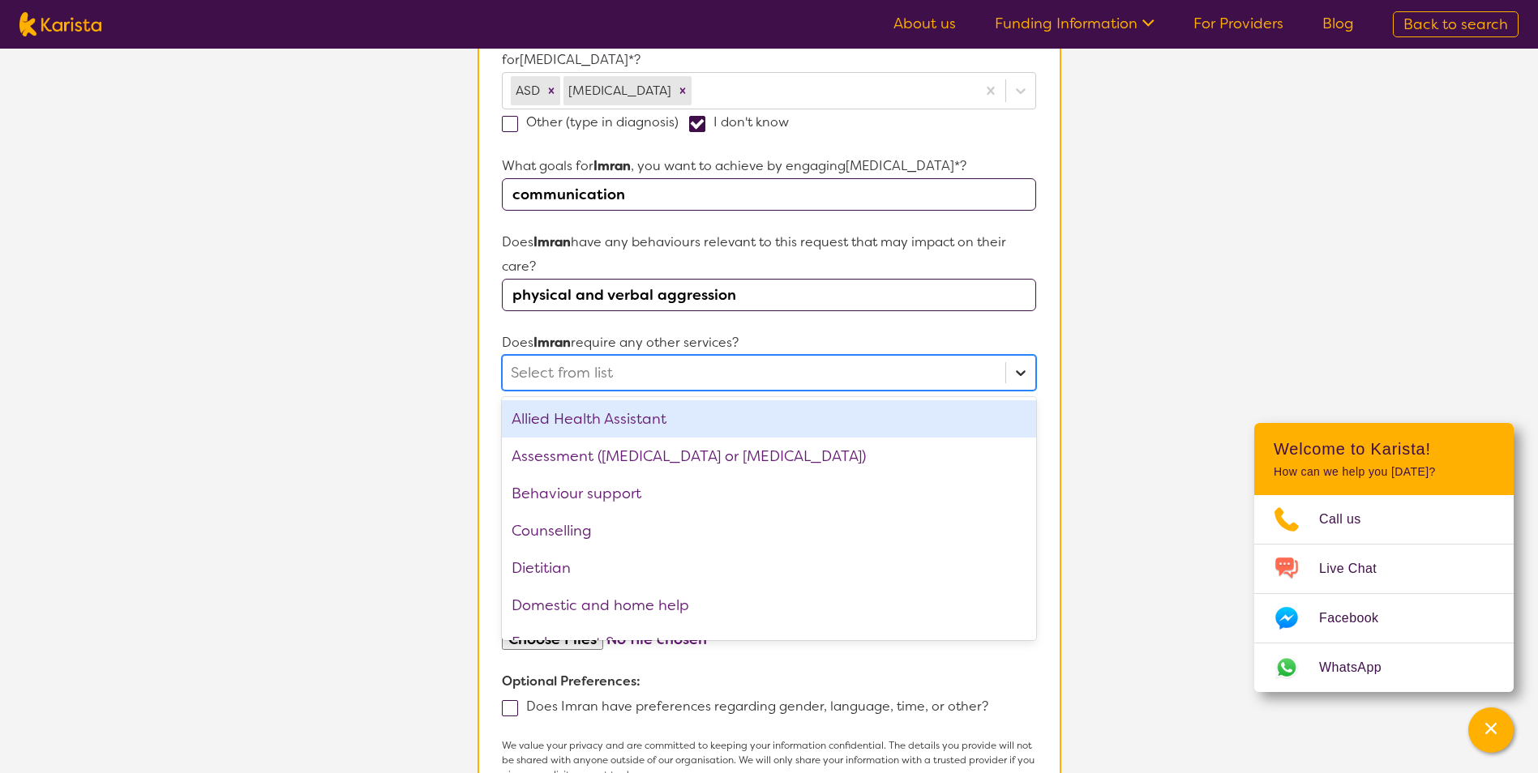
click at [1018, 373] on icon at bounding box center [1021, 373] width 10 height 6
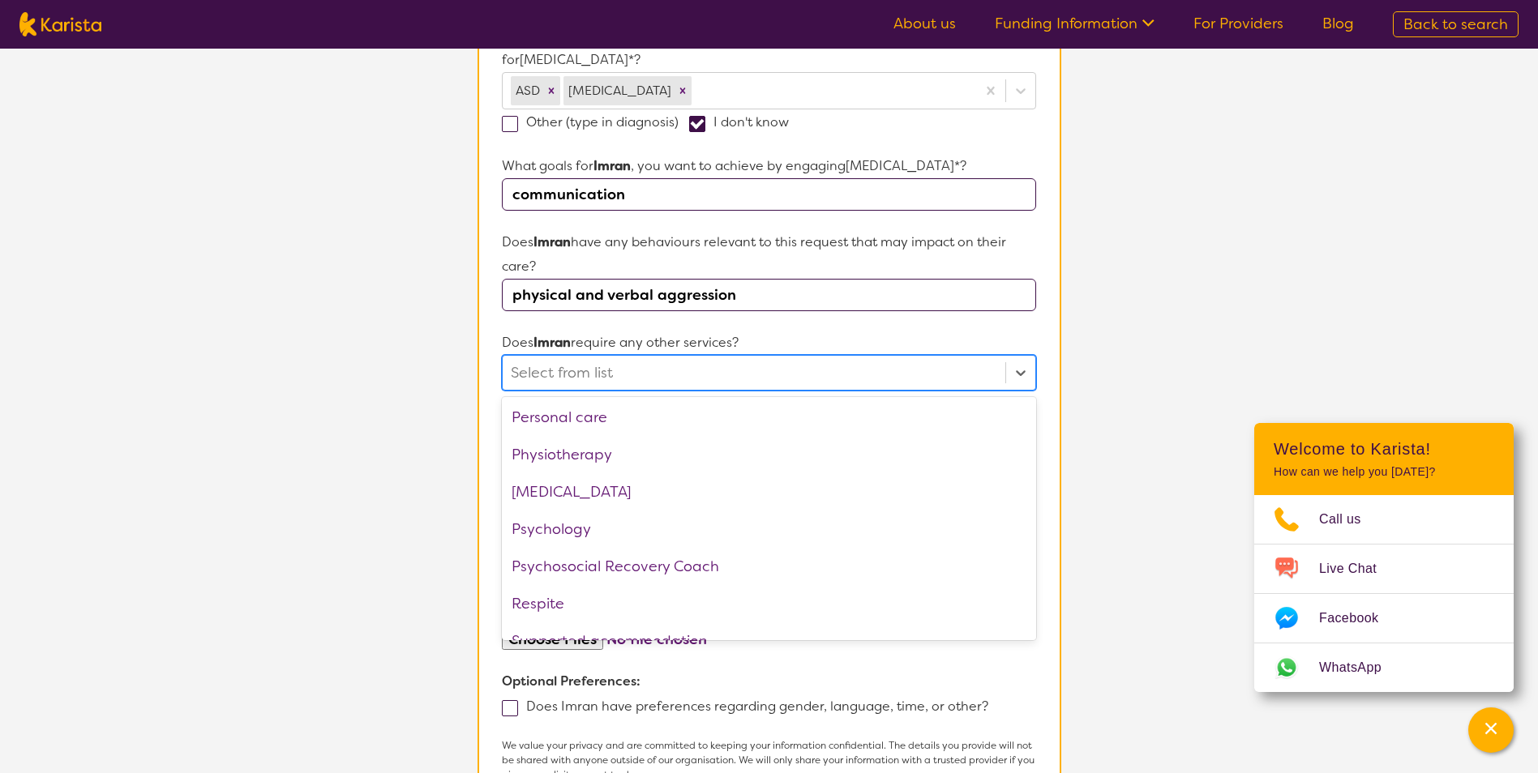
scroll to position [546, 0]
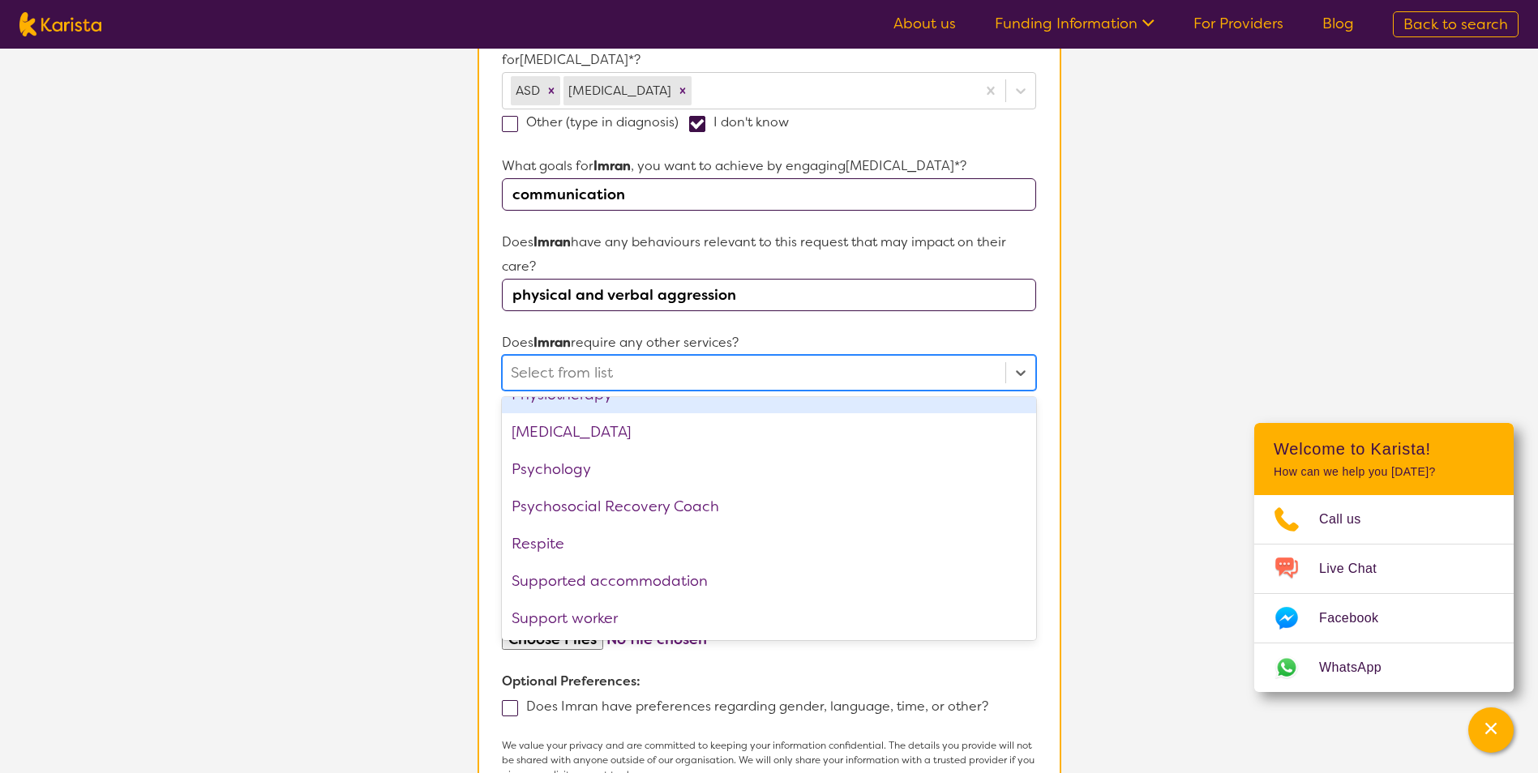
click at [871, 339] on p "Does Imran require any other services?" at bounding box center [768, 343] width 533 height 24
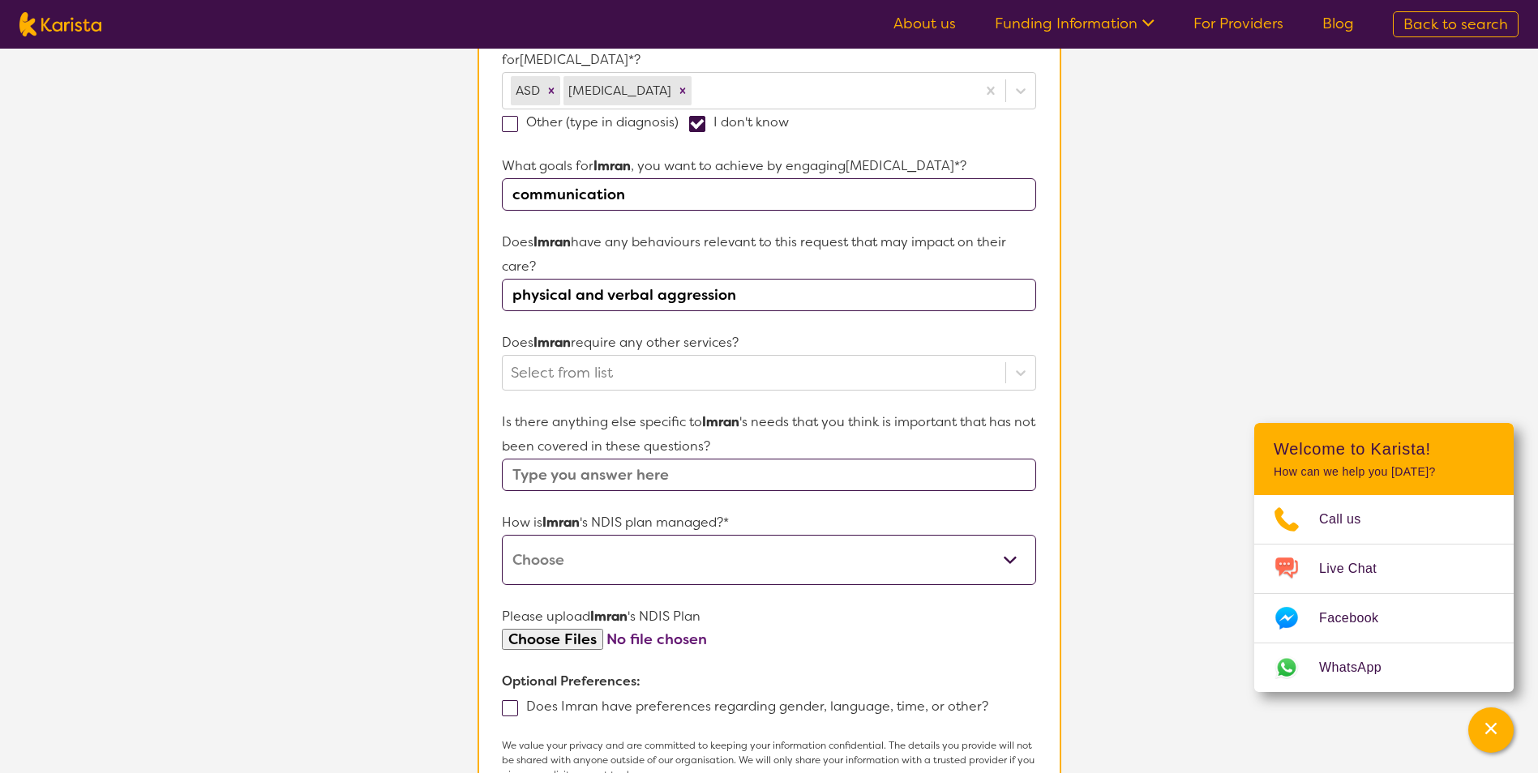
click at [641, 198] on input "communication" at bounding box center [768, 194] width 533 height 32
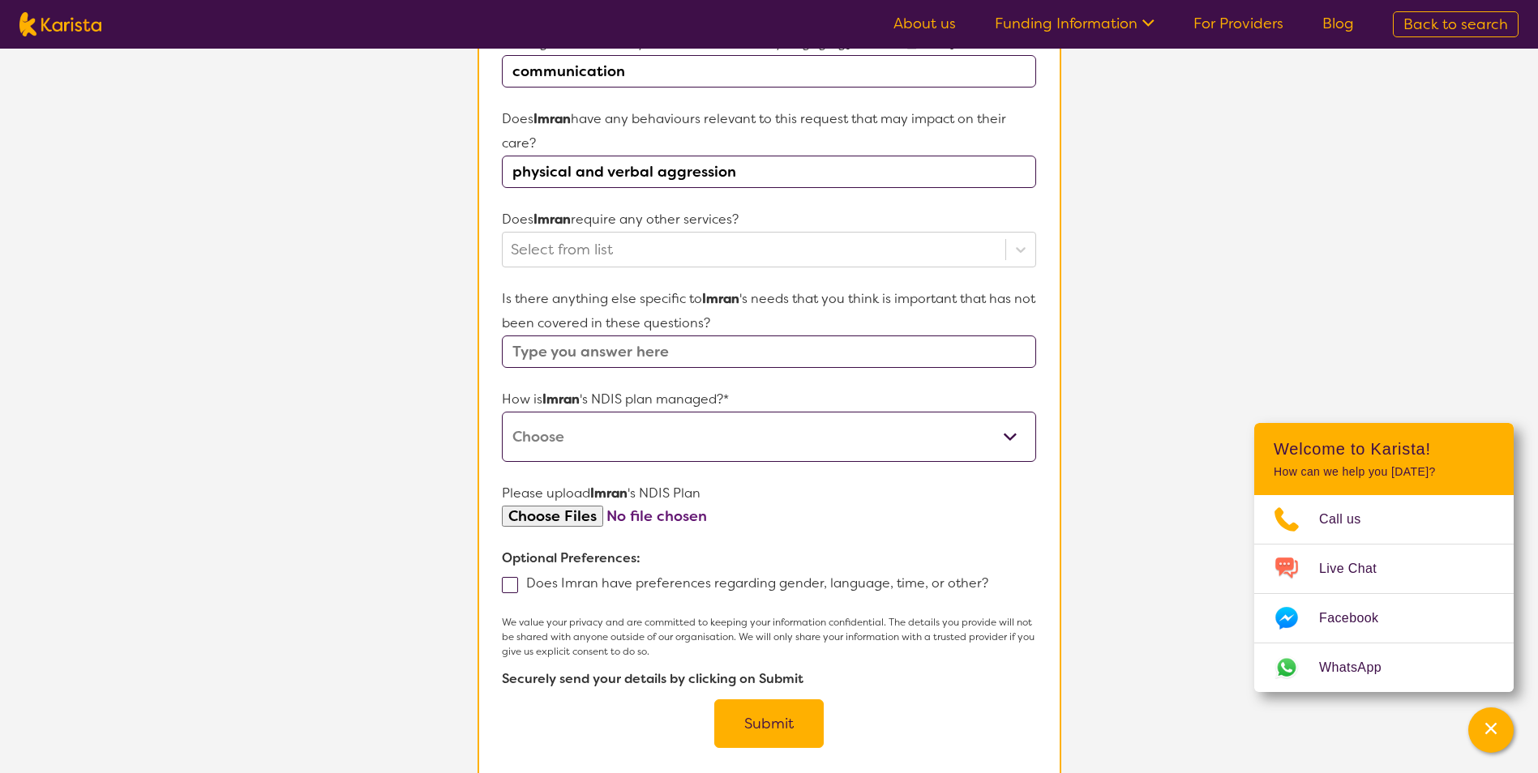
scroll to position [649, 0]
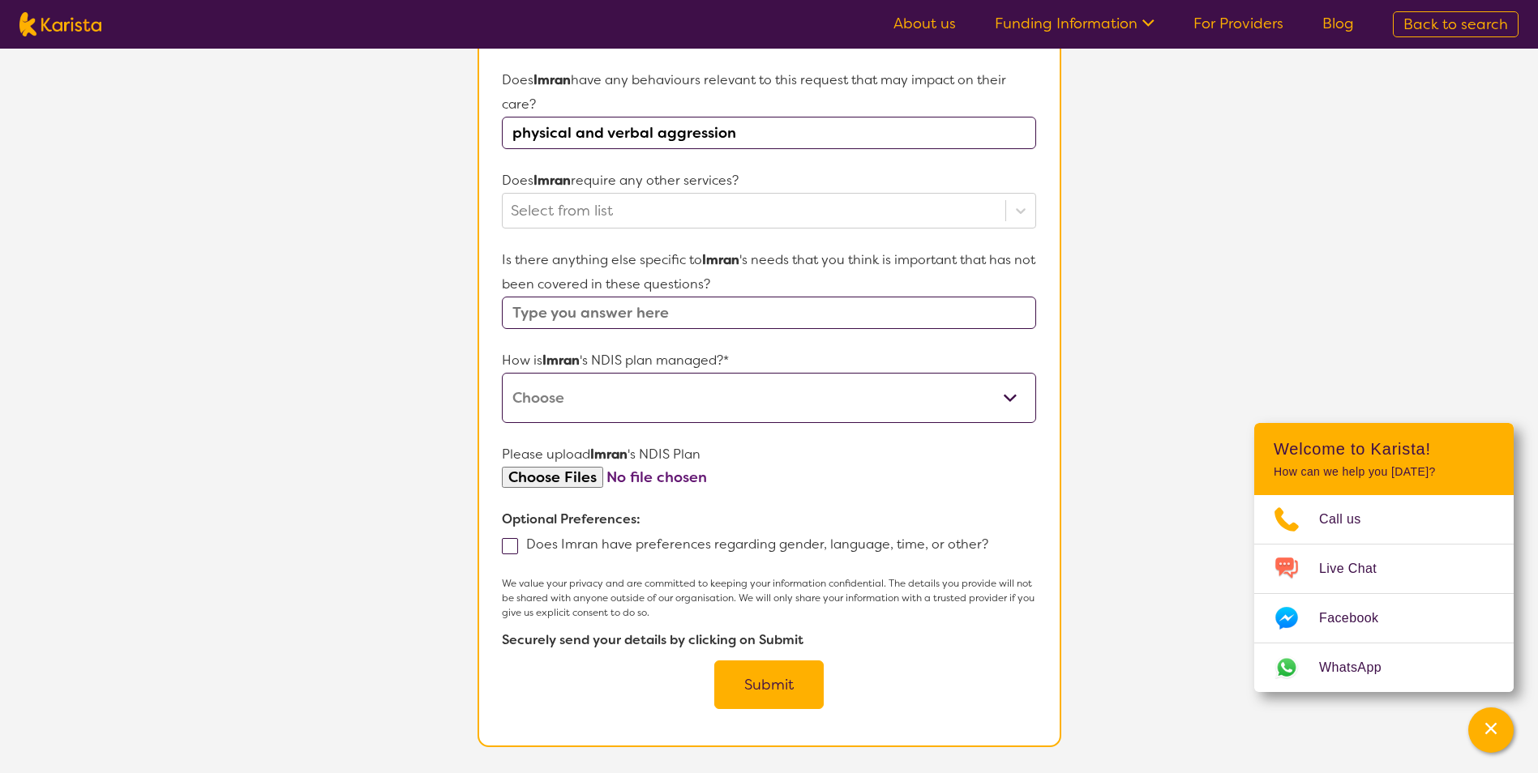
click at [1012, 400] on select "Self-managed NDIS plan Managed by a registered plan management provider (not th…" at bounding box center [768, 398] width 533 height 50
select select "Plan Managed"
click at [502, 373] on select "Self-managed NDIS plan Managed by a registered plan management provider (not th…" at bounding box center [768, 398] width 533 height 50
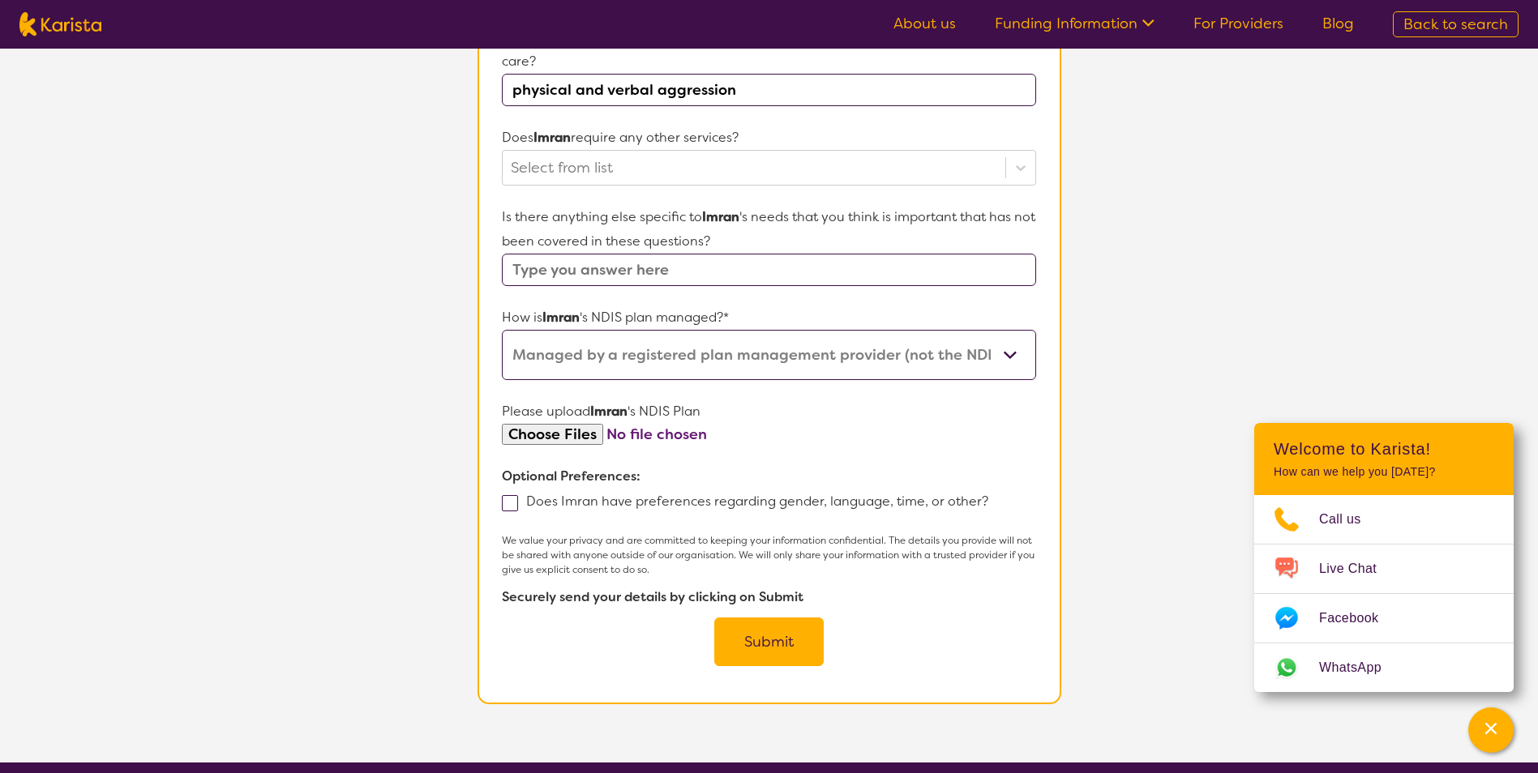
scroll to position [730, 0]
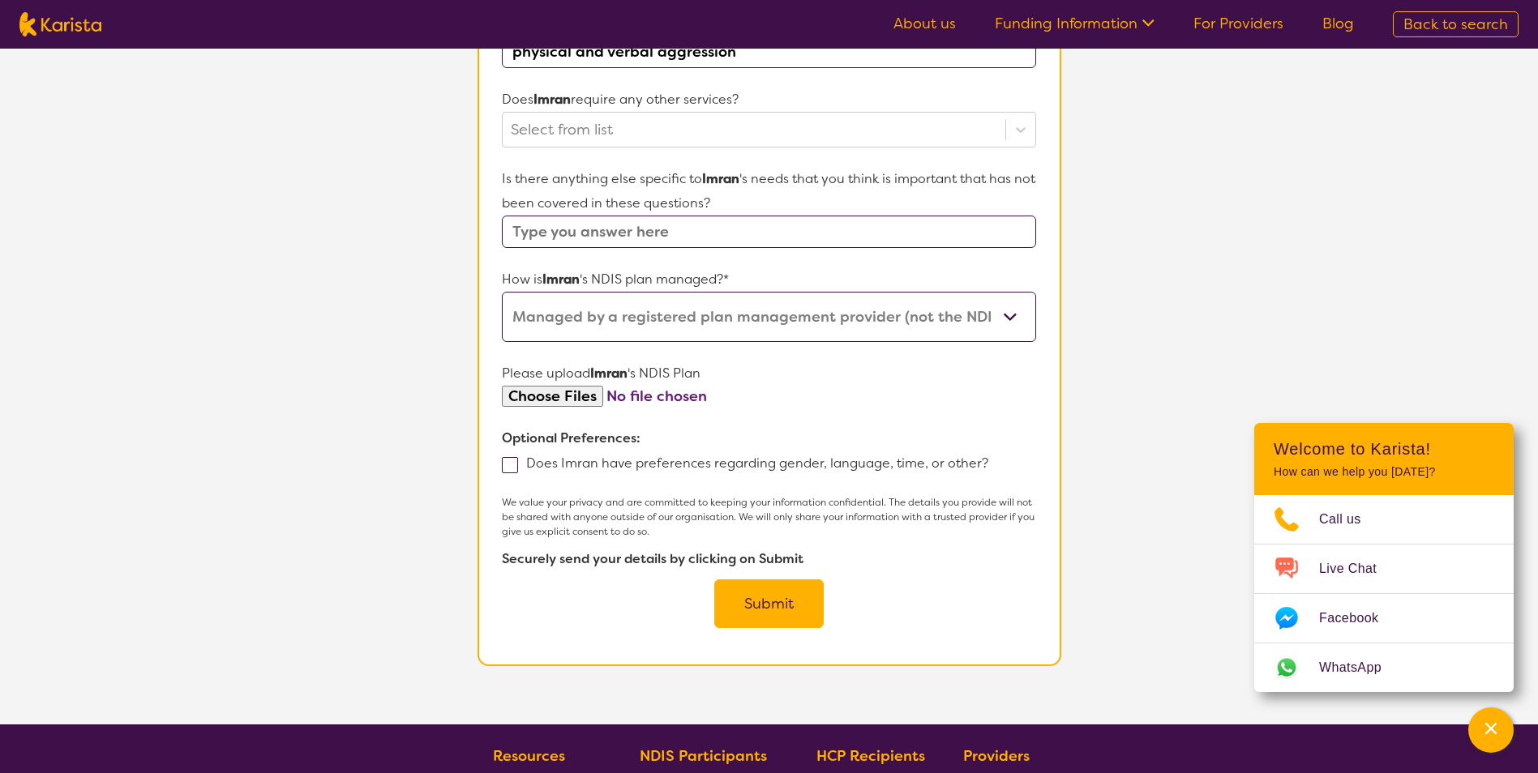
click at [510, 465] on span at bounding box center [510, 465] width 16 height 16
click at [988, 465] on input "Does Imran have preferences regarding gender, language, time, or other?" at bounding box center [993, 462] width 11 height 11
checkbox input "true"
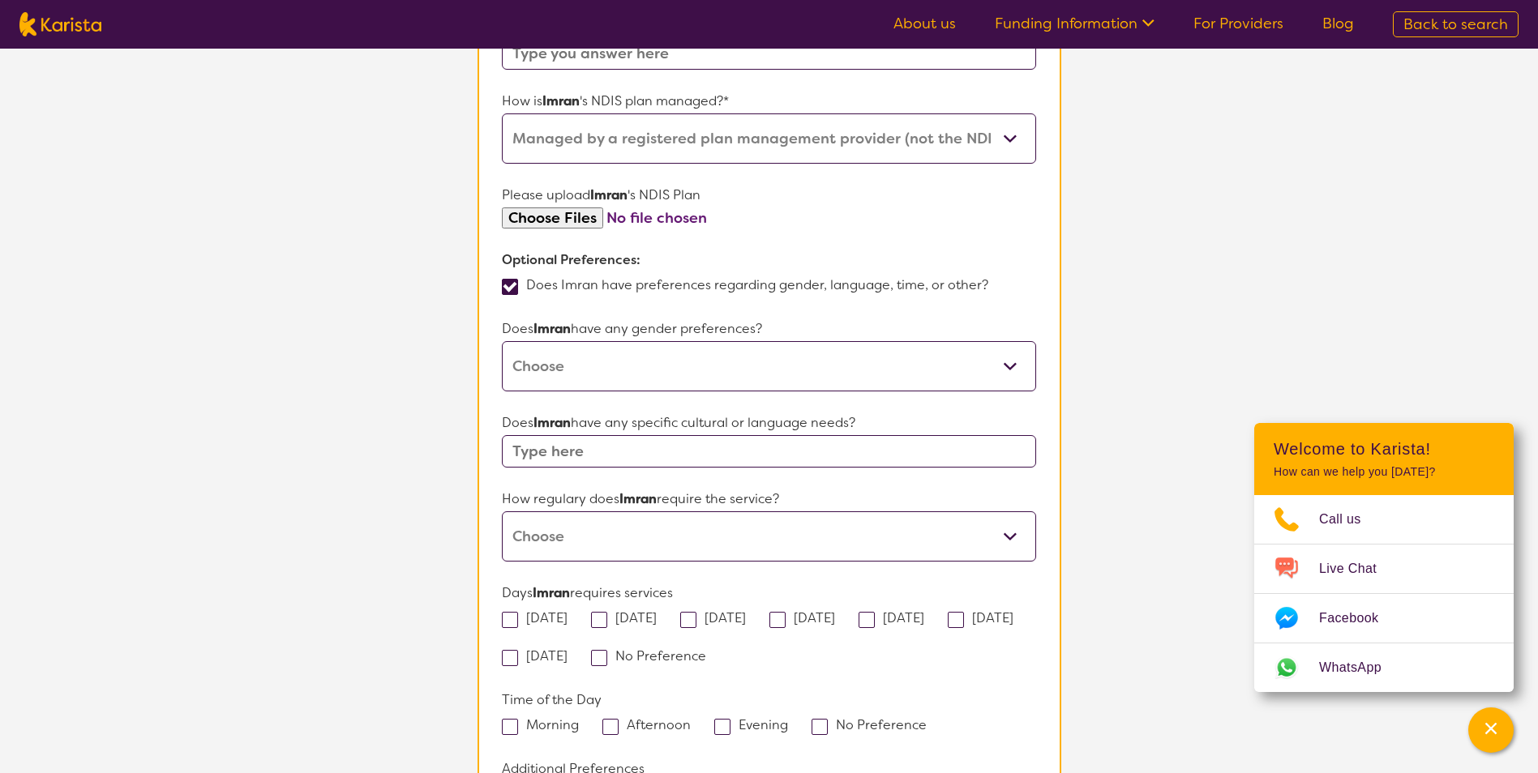
scroll to position [973, 0]
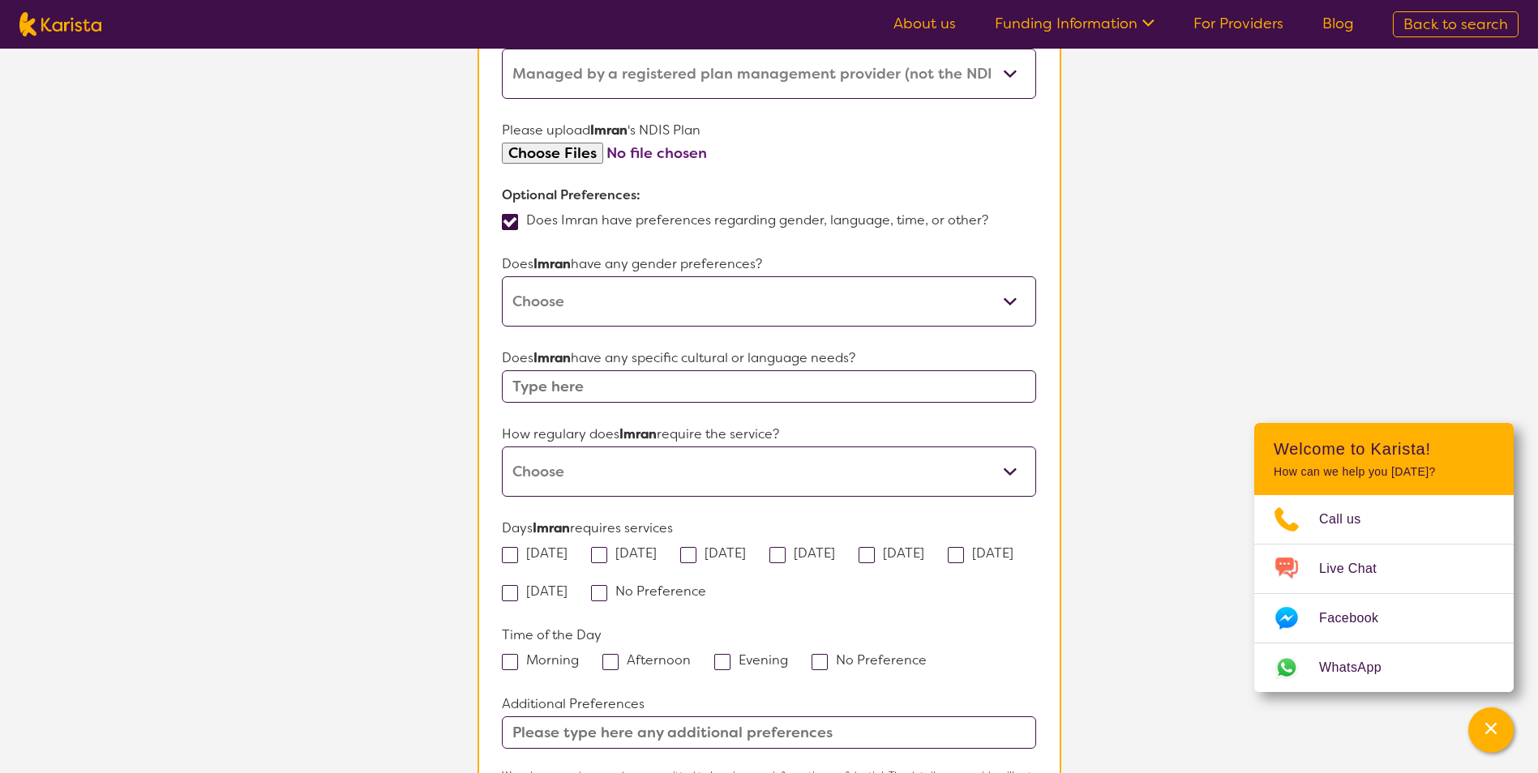
click at [1013, 302] on select "[DEMOGRAPHIC_DATA] [DEMOGRAPHIC_DATA] Other No Preference" at bounding box center [768, 301] width 533 height 50
select select "[DEMOGRAPHIC_DATA]"
click at [502, 276] on select "[DEMOGRAPHIC_DATA] [DEMOGRAPHIC_DATA] Other No Preference" at bounding box center [768, 301] width 533 height 50
click at [612, 392] on input "text" at bounding box center [768, 386] width 533 height 32
type input "English"
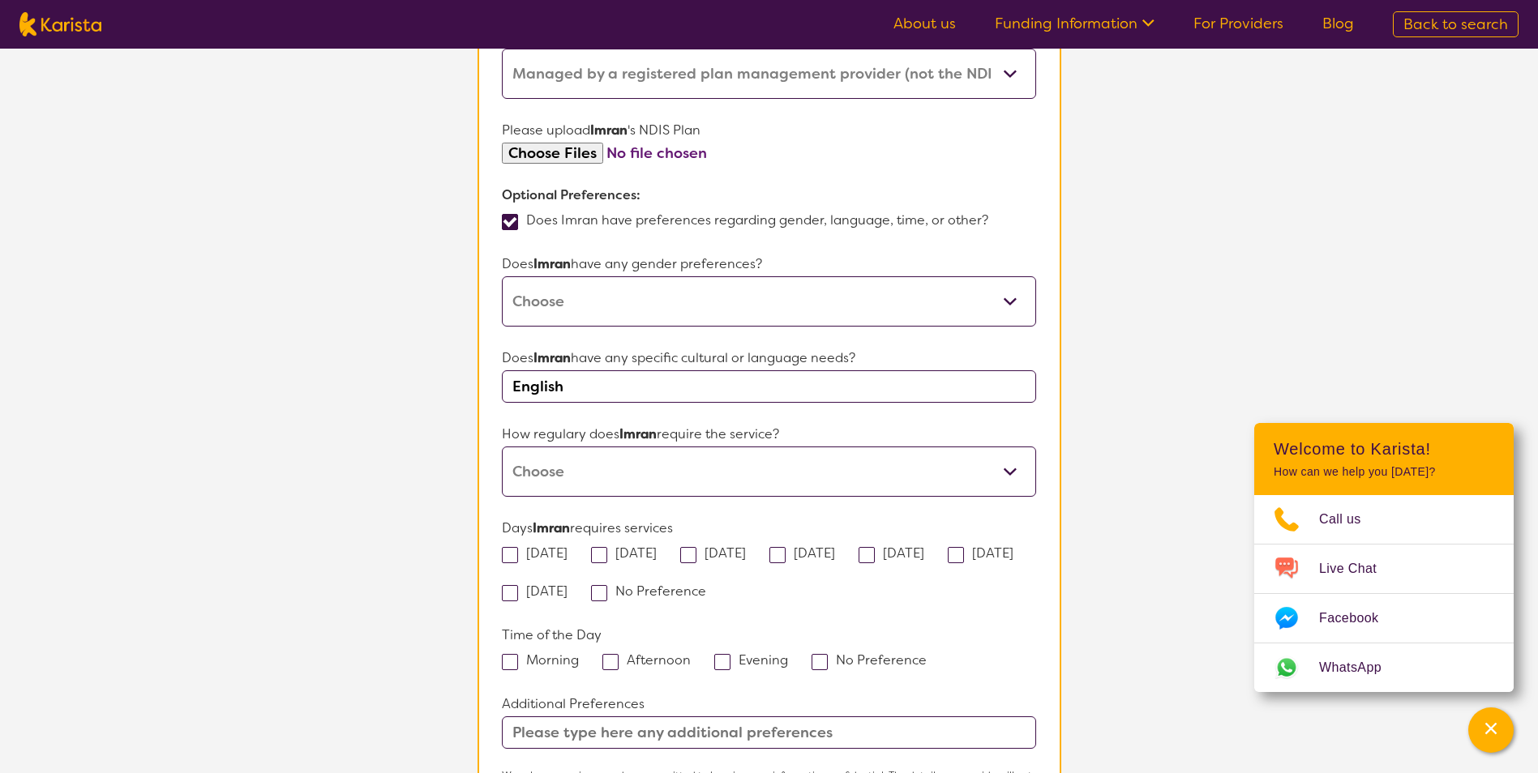
click at [649, 477] on select "Daily Twice a week Weekly Every fortnight Monthly Other" at bounding box center [768, 472] width 533 height 50
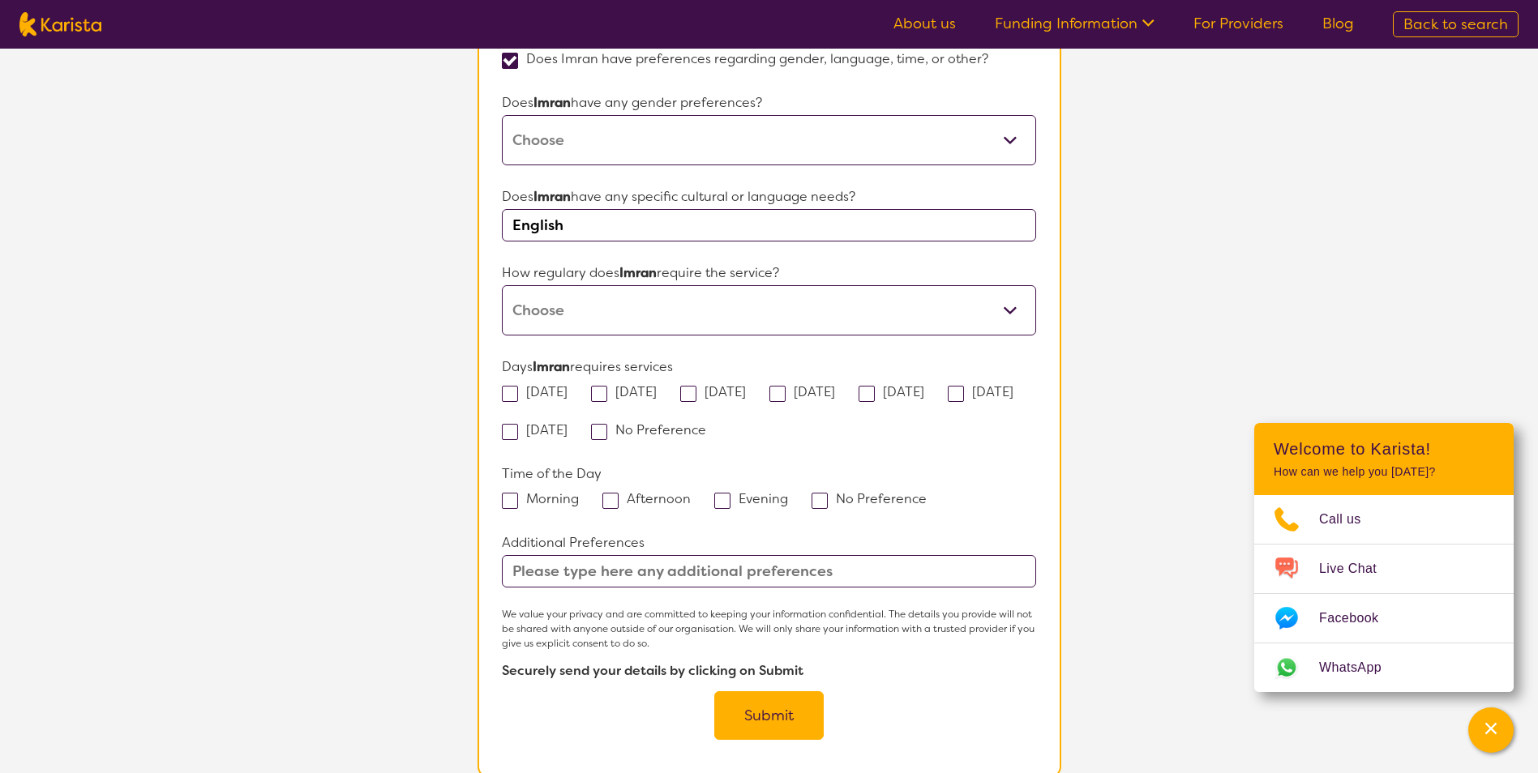
scroll to position [1135, 0]
click at [1004, 312] on select "Daily Twice a week Weekly Every fortnight Monthly Other" at bounding box center [768, 310] width 533 height 50
select select "Every fortnight"
click at [502, 285] on select "Daily Twice a week Weekly Every fortnight Monthly Other" at bounding box center [768, 310] width 533 height 50
click at [948, 401] on span at bounding box center [956, 393] width 16 height 16
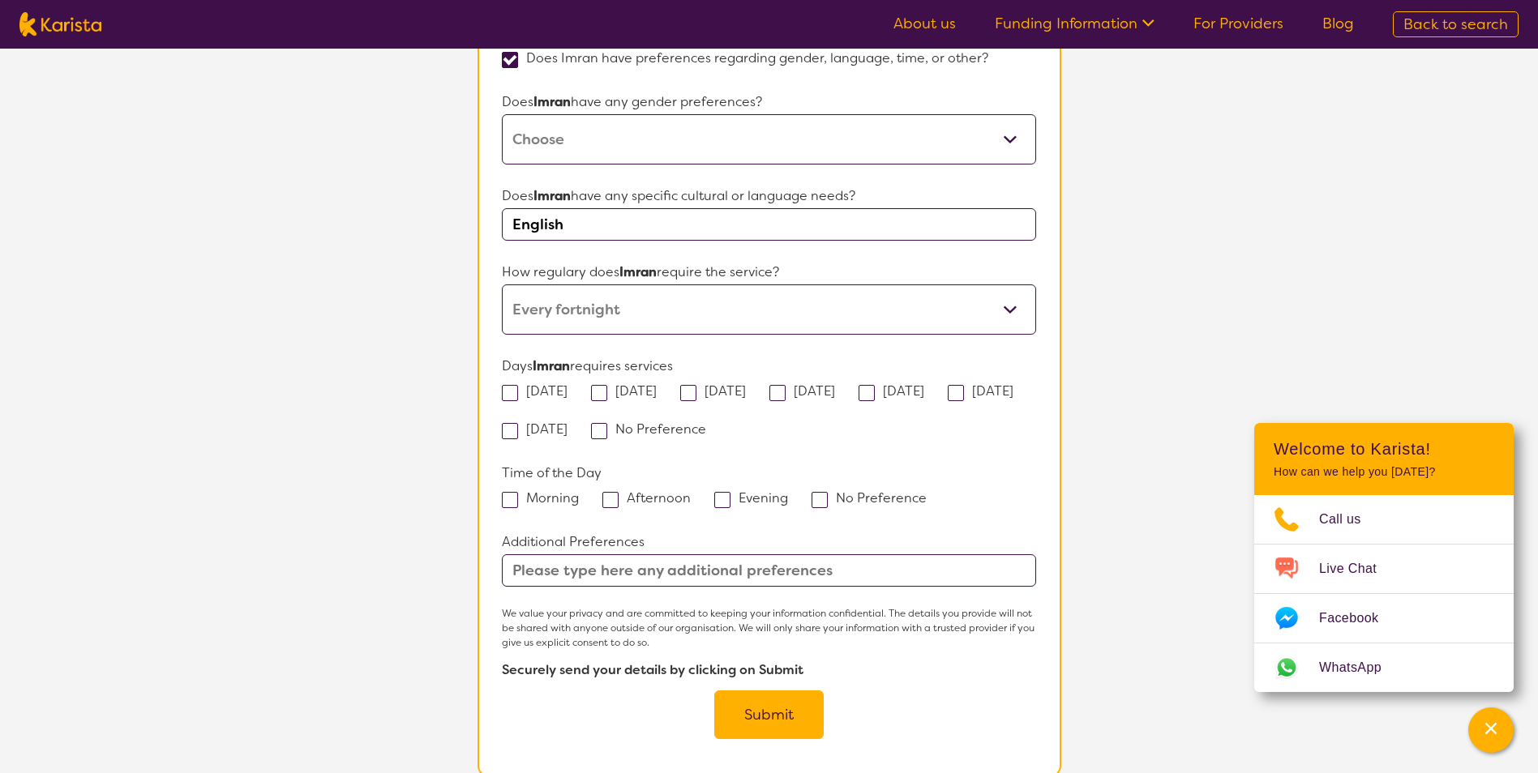
click at [1013, 396] on input "[DATE]" at bounding box center [1018, 390] width 11 height 11
checkbox input "true"
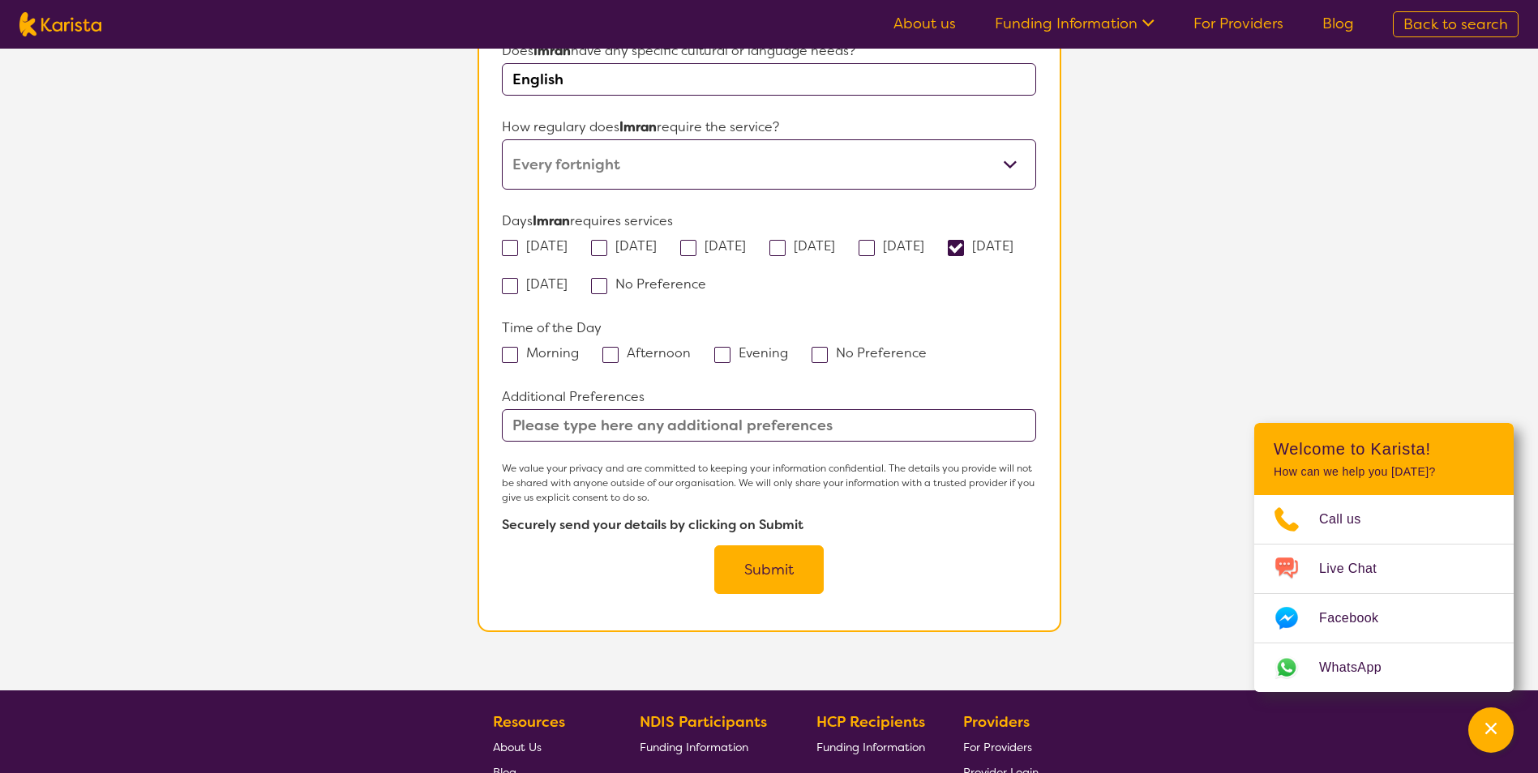
scroll to position [1297, 0]
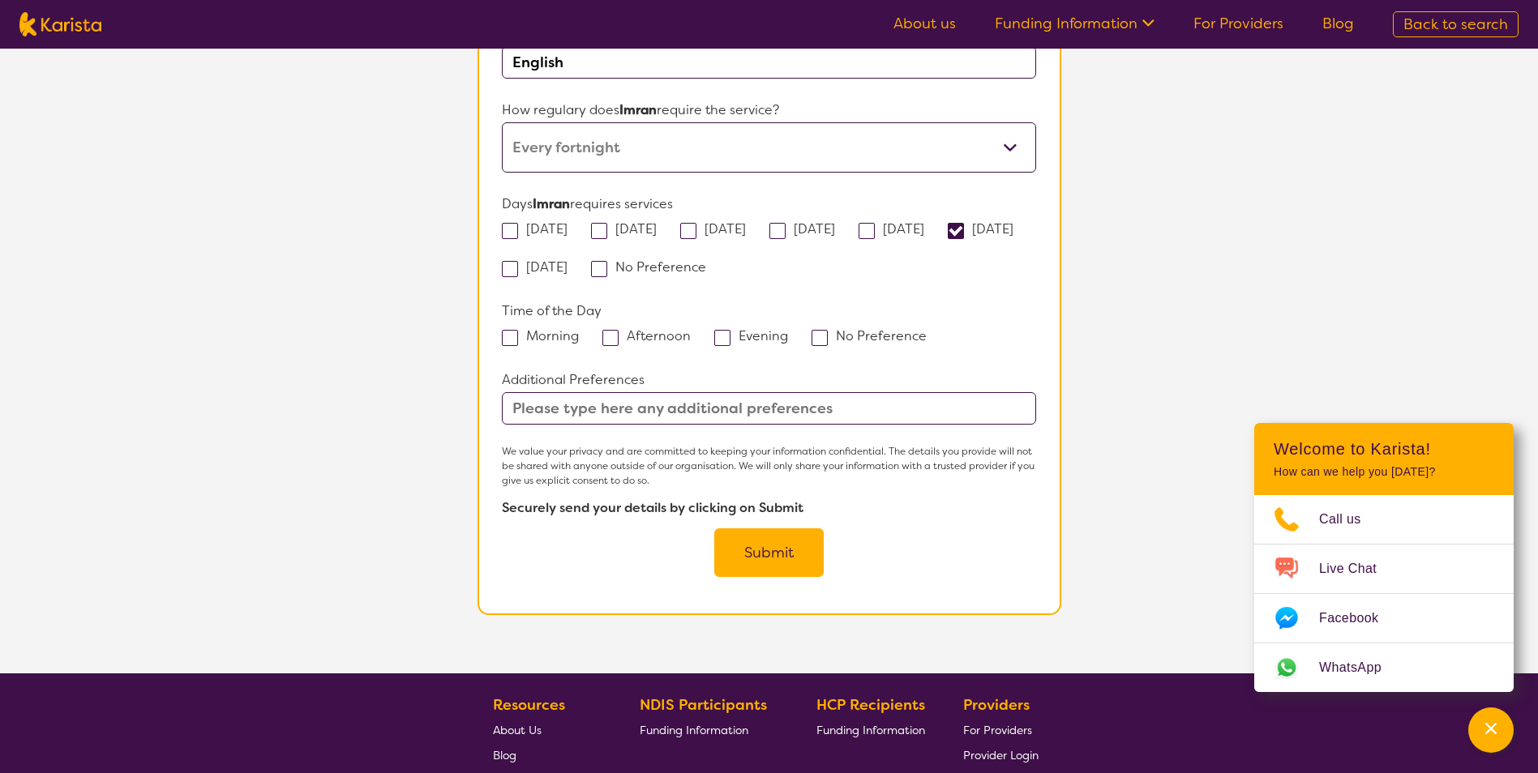
click at [811, 336] on span at bounding box center [819, 338] width 16 height 16
click at [927, 336] on input "No Preference" at bounding box center [932, 335] width 11 height 11
checkbox input "true"
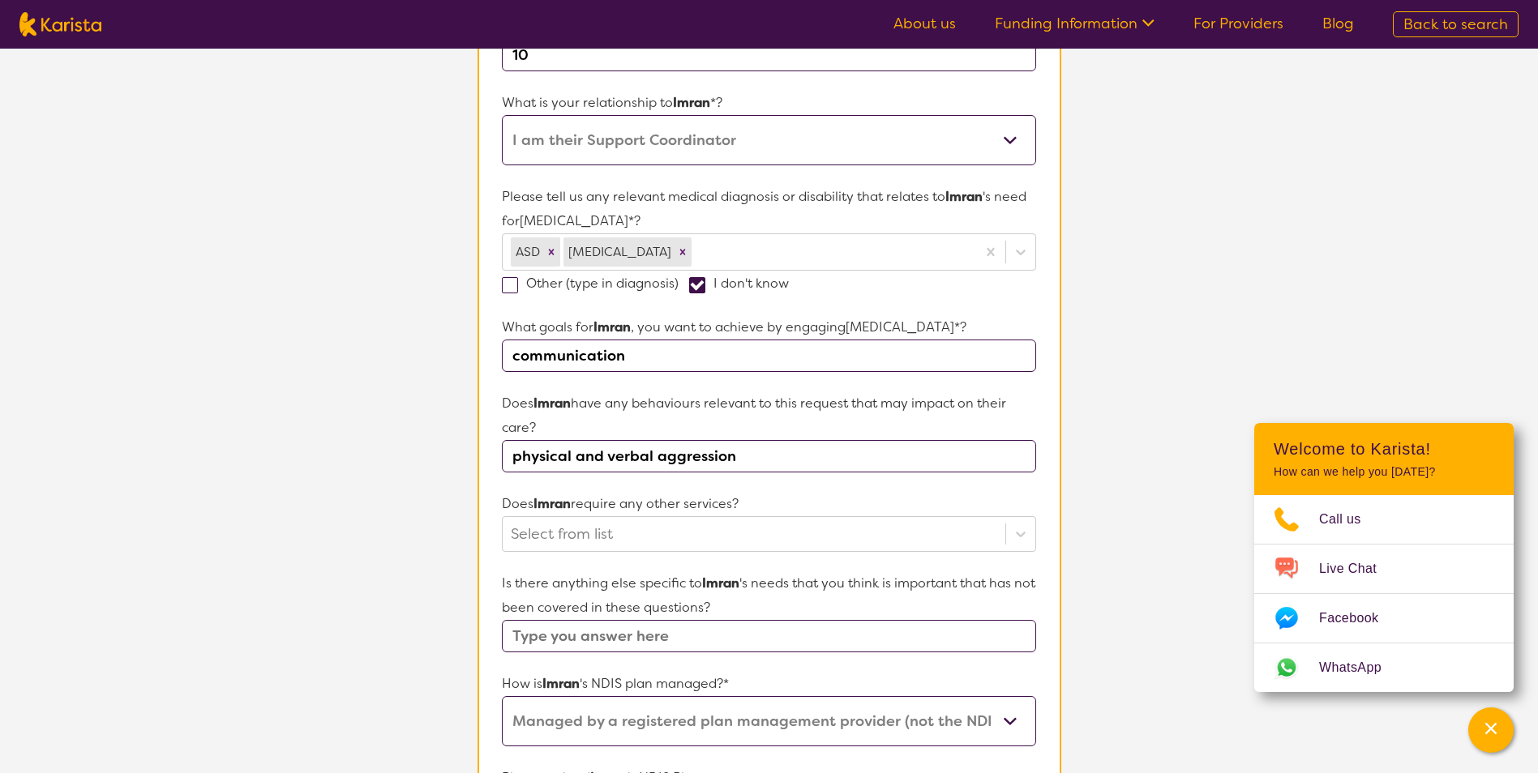
scroll to position [324, 0]
click at [650, 354] on input "communication" at bounding box center [768, 356] width 533 height 32
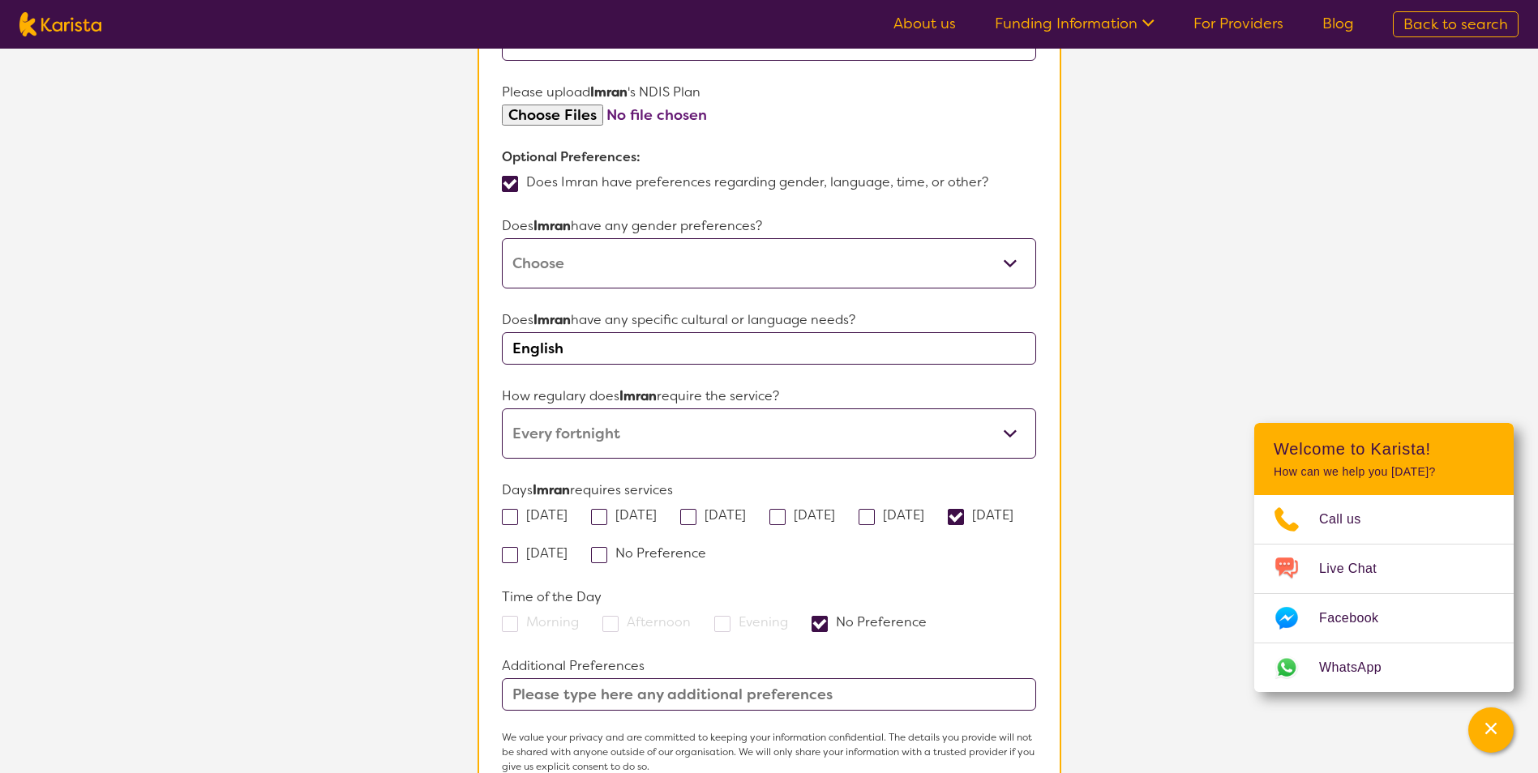
scroll to position [1297, 0]
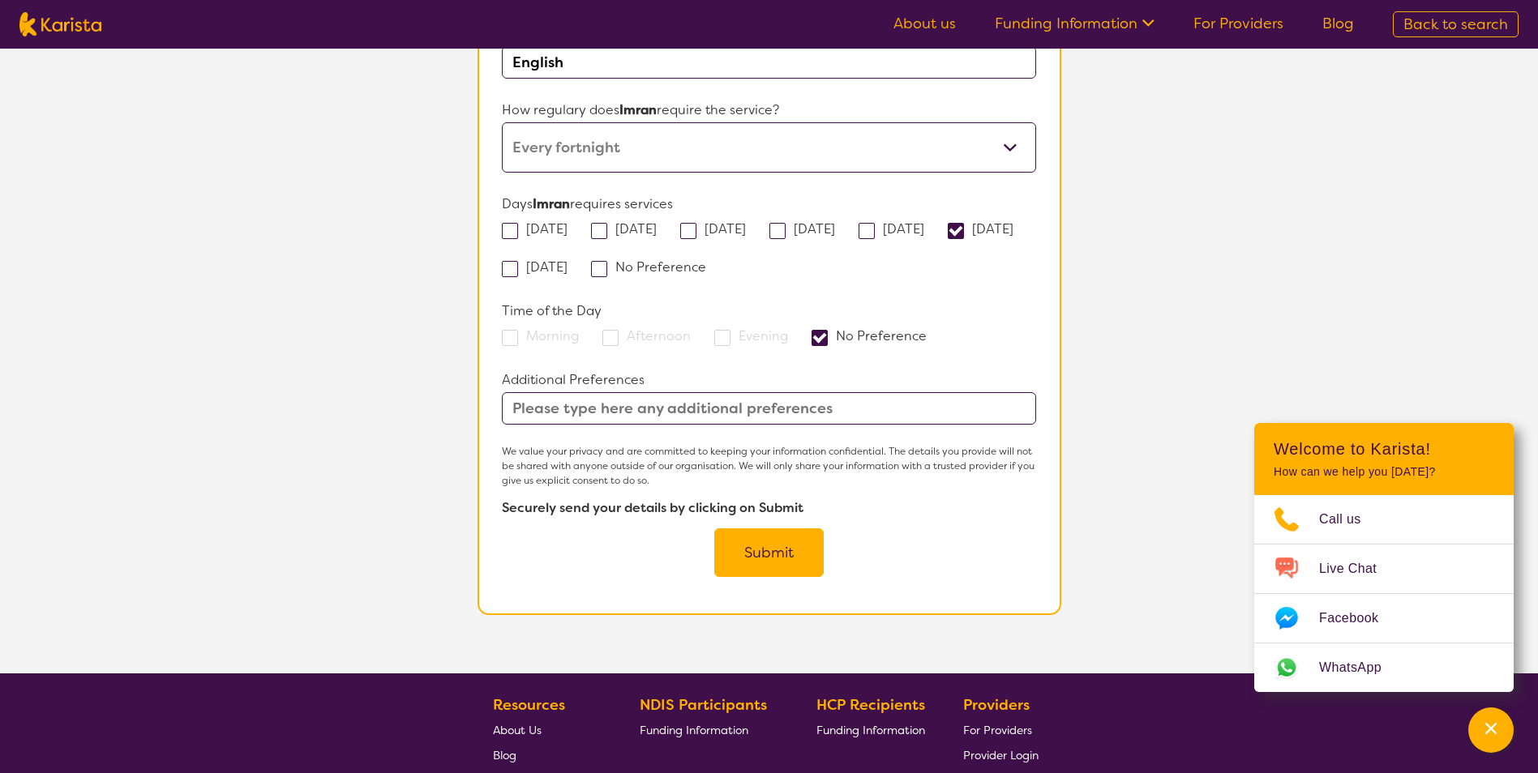
click at [752, 542] on button "Submit" at bounding box center [768, 553] width 109 height 49
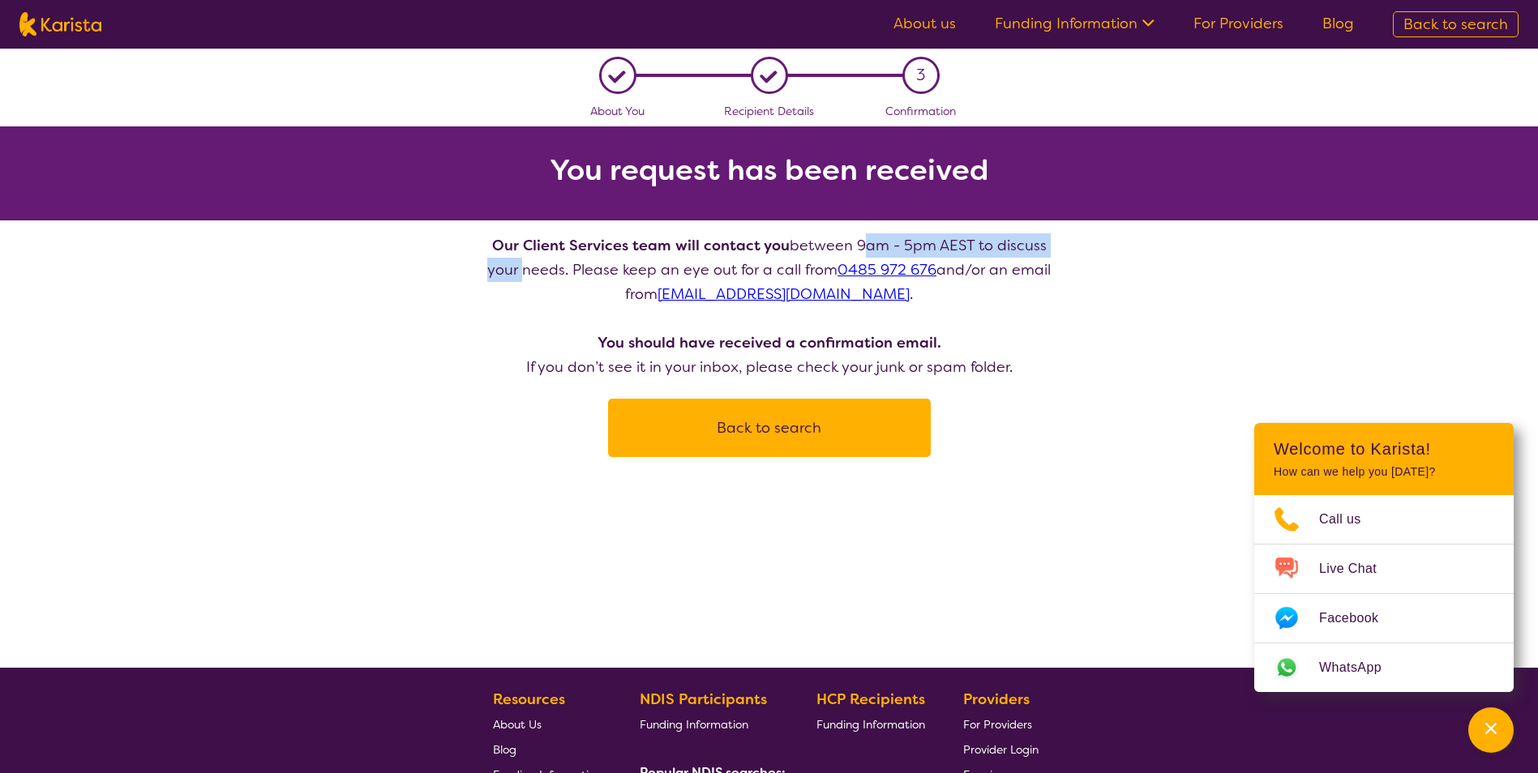
drag, startPoint x: 840, startPoint y: 246, endPoint x: 1063, endPoint y: 242, distance: 223.0
click at [1063, 242] on section "Our Client Services team will contact you between 9am - 5pm AEST to discuss you…" at bounding box center [769, 338] width 623 height 237
click at [801, 436] on button "Back to search" at bounding box center [769, 428] width 284 height 49
select select "[MEDICAL_DATA]"
select select "AS"
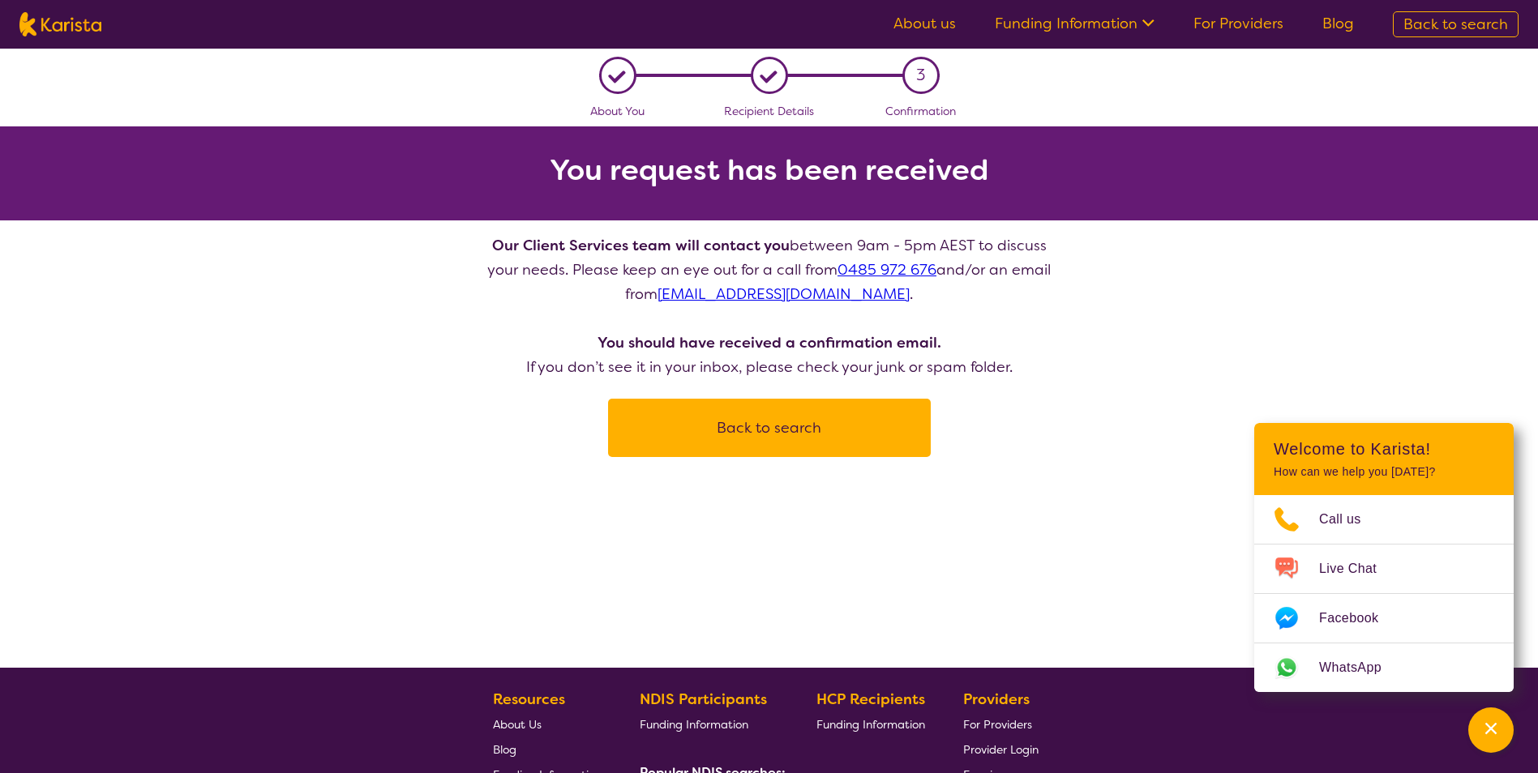
select select "NDIS"
